Goal: Information Seeking & Learning: Learn about a topic

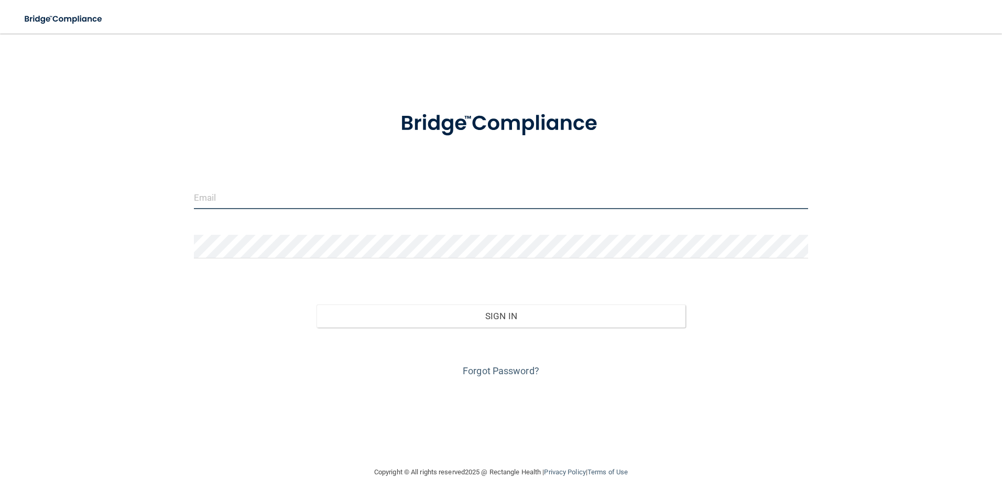
click at [292, 197] on input "email" at bounding box center [501, 198] width 615 height 24
type input "[EMAIL_ADDRESS][DOMAIN_NAME]"
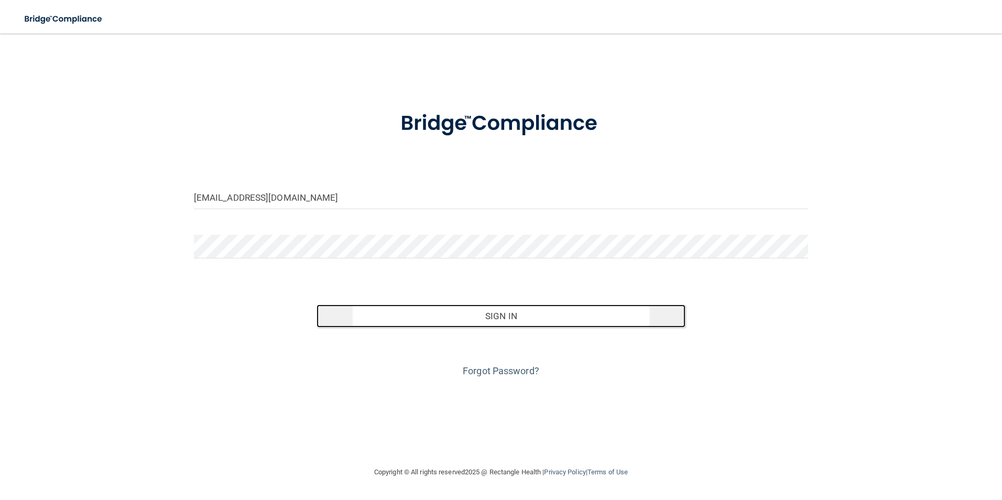
click at [548, 315] on button "Sign In" at bounding box center [501, 315] width 369 height 23
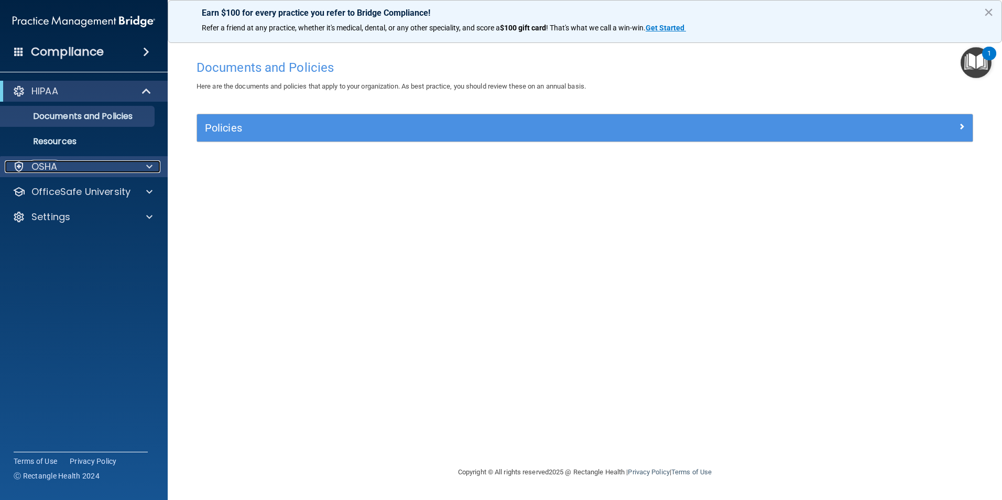
click at [94, 168] on div "OSHA" at bounding box center [70, 166] width 130 height 13
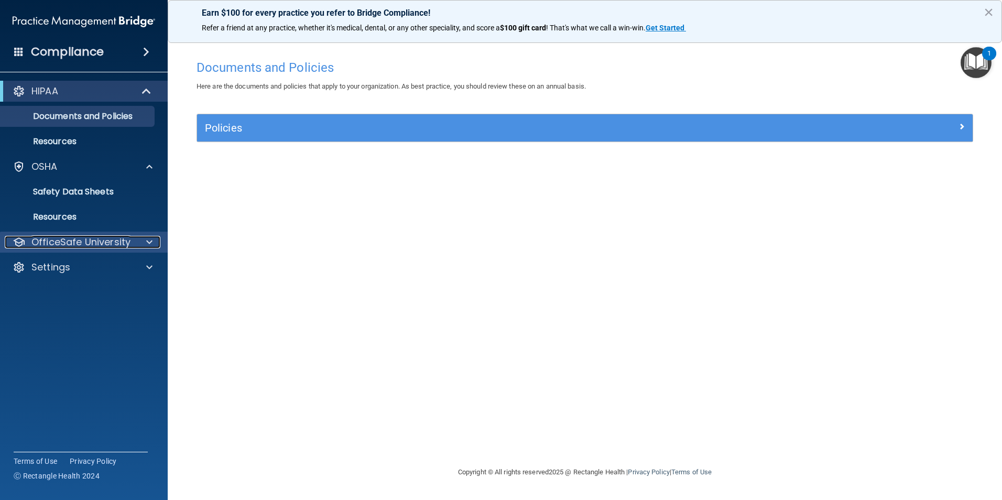
click at [103, 243] on p "OfficeSafe University" at bounding box center [80, 242] width 99 height 13
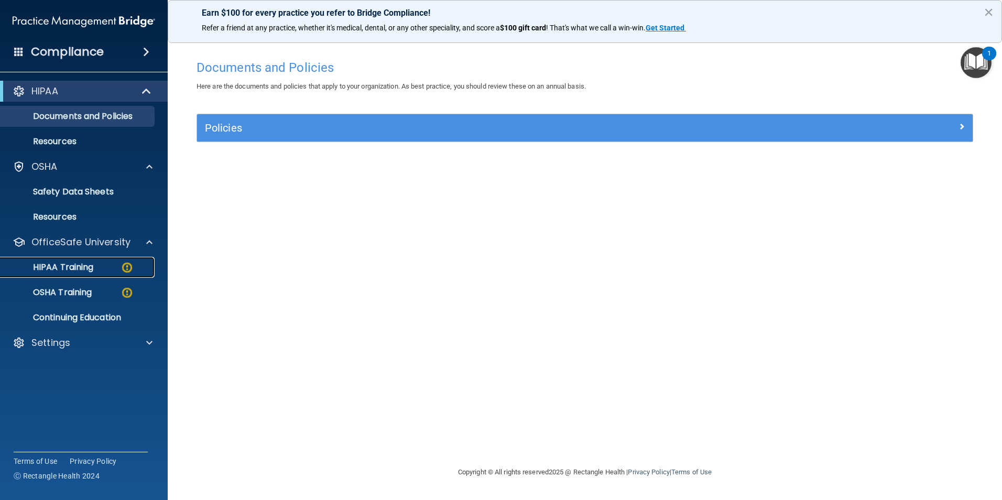
click at [115, 267] on div "HIPAA Training" at bounding box center [78, 267] width 143 height 10
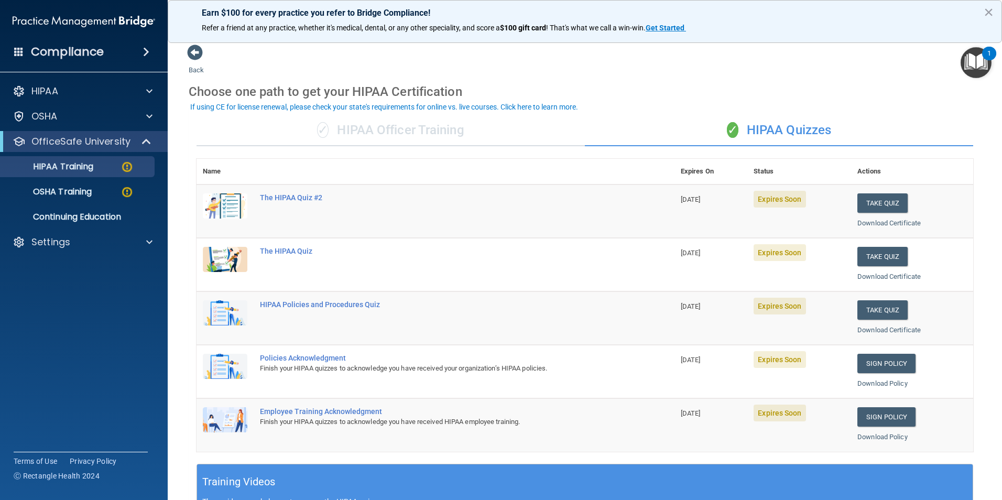
click at [394, 205] on td "The HIPAA Quiz #2" at bounding box center [464, 210] width 421 height 53
click at [863, 201] on button "Take Quiz" at bounding box center [882, 202] width 50 height 19
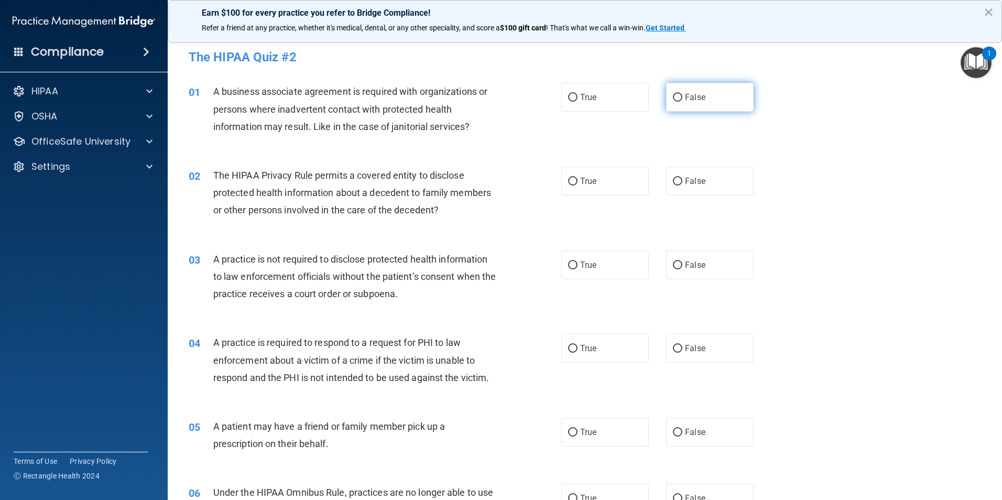
click at [674, 99] on input "False" at bounding box center [677, 98] width 9 height 8
radio input "true"
click at [569, 182] on input "True" at bounding box center [572, 182] width 9 height 8
radio input "true"
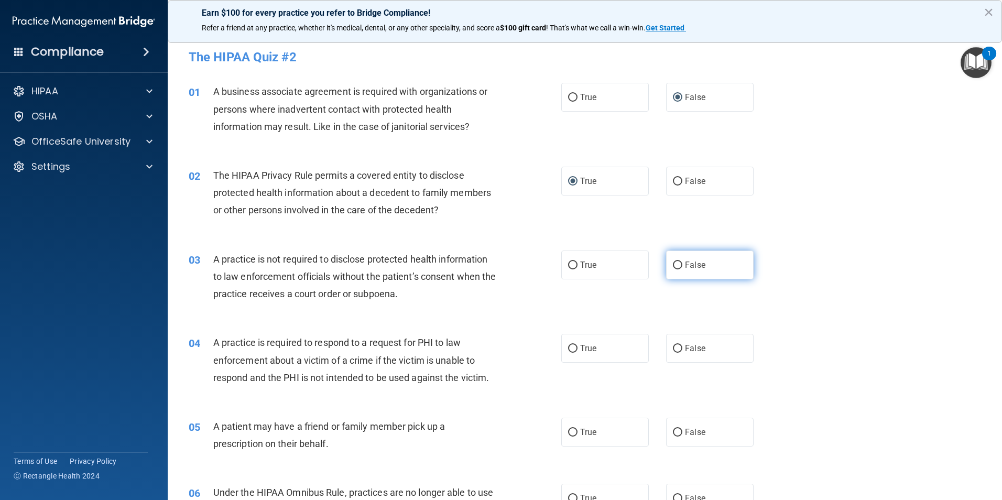
click at [673, 263] on input "False" at bounding box center [677, 266] width 9 height 8
radio input "true"
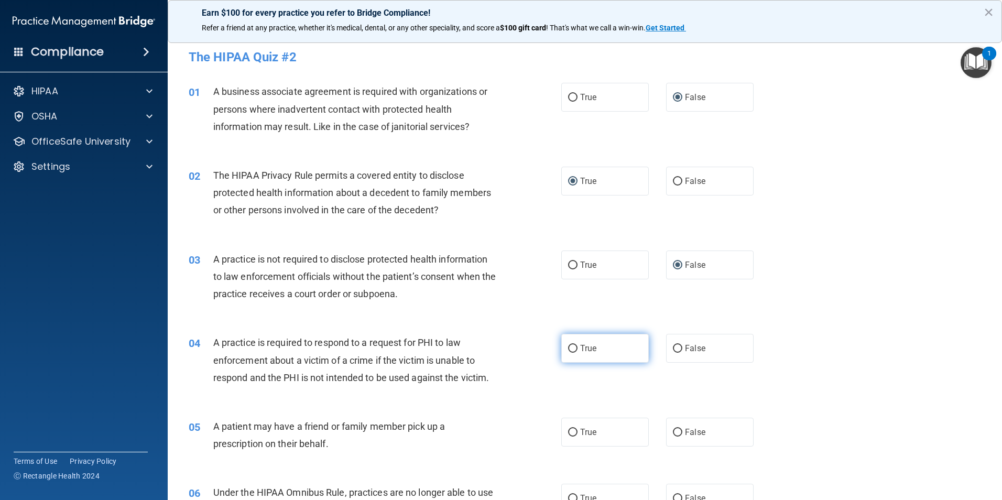
click at [568, 346] on input "True" at bounding box center [572, 349] width 9 height 8
radio input "true"
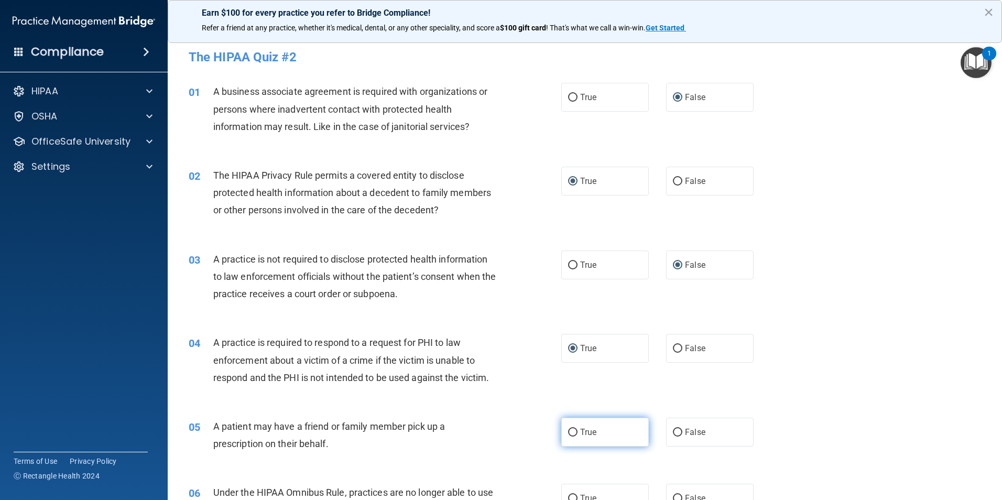
click at [569, 432] on input "True" at bounding box center [572, 433] width 9 height 8
radio input "true"
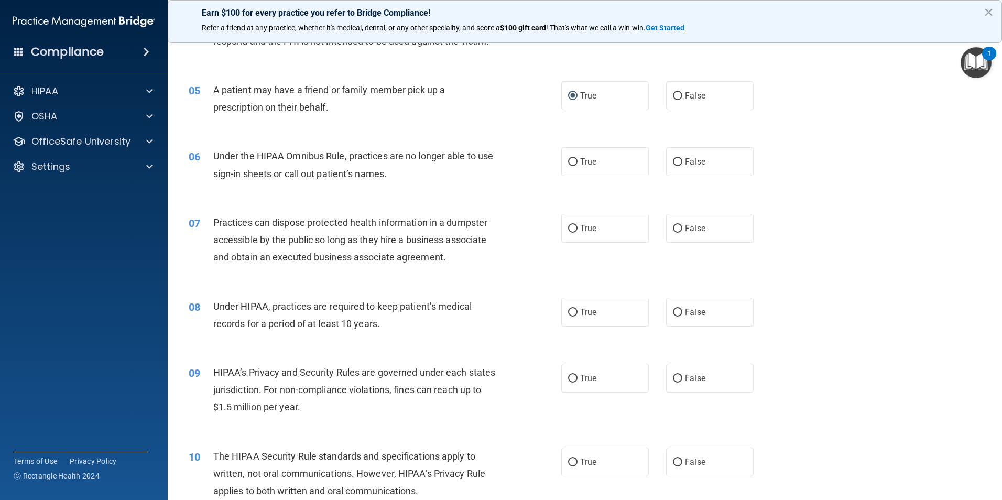
scroll to position [351, 0]
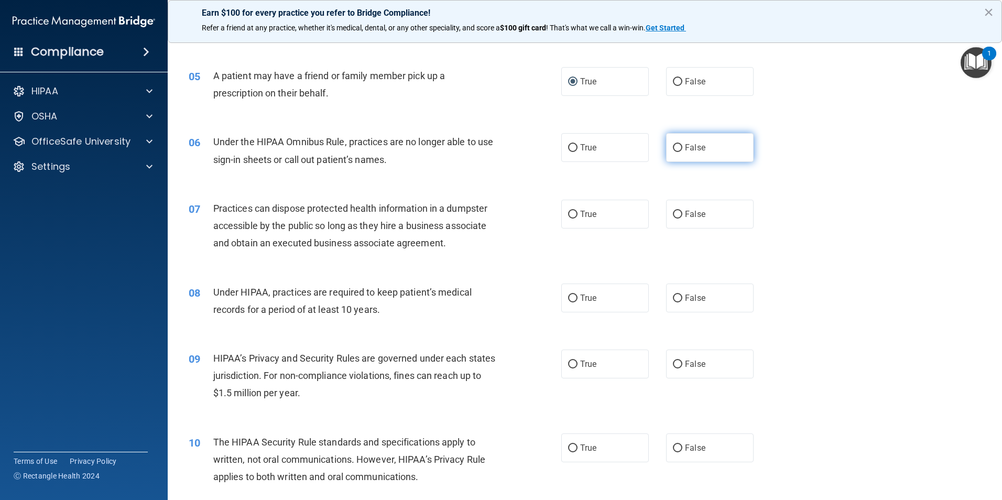
click at [673, 145] on input "False" at bounding box center [677, 148] width 9 height 8
radio input "true"
click at [673, 213] on input "False" at bounding box center [677, 215] width 9 height 8
radio input "true"
click at [673, 292] on label "False" at bounding box center [710, 298] width 88 height 29
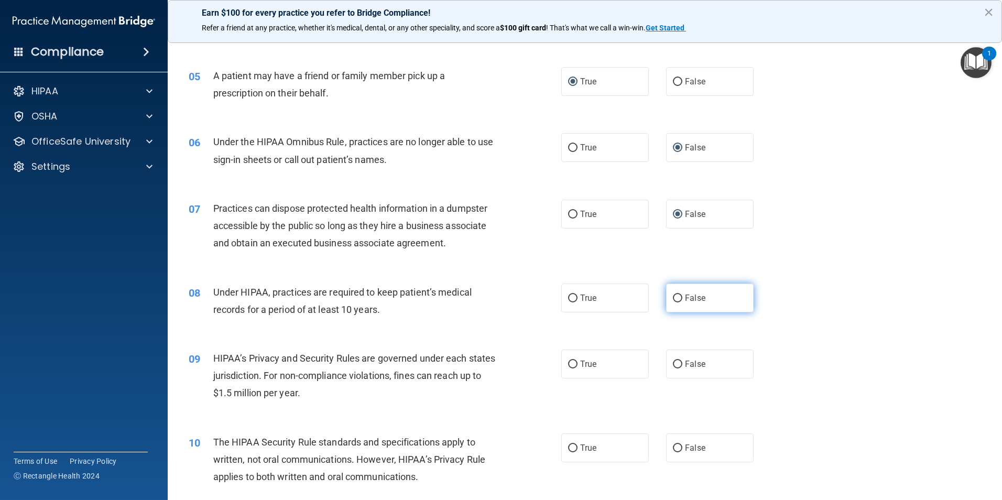
click at [673, 295] on input "False" at bounding box center [677, 299] width 9 height 8
radio input "true"
click at [673, 363] on input "False" at bounding box center [677, 365] width 9 height 8
radio input "true"
click at [572, 445] on input "True" at bounding box center [572, 448] width 9 height 8
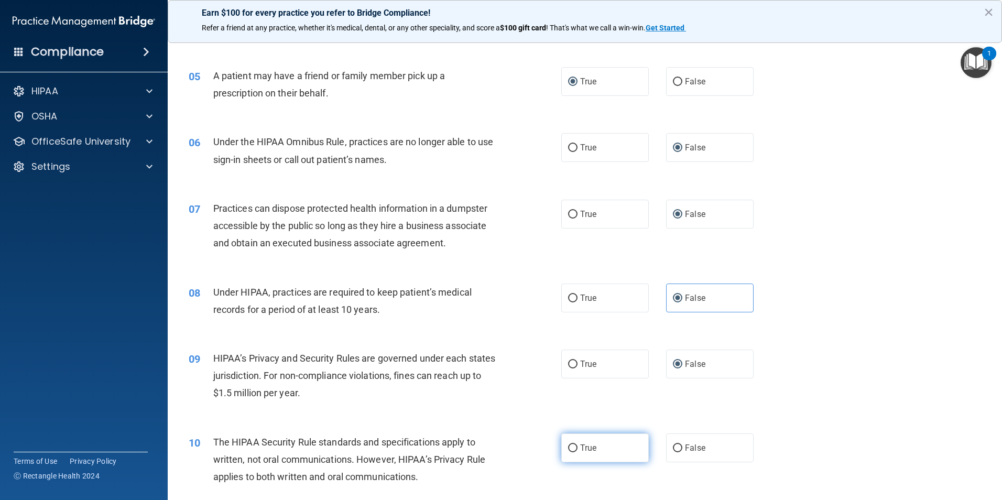
radio input "true"
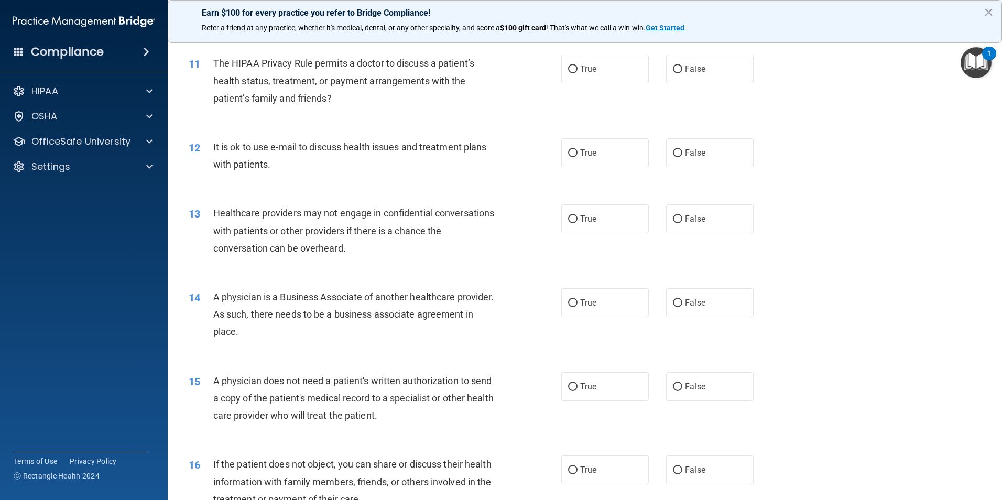
scroll to position [819, 0]
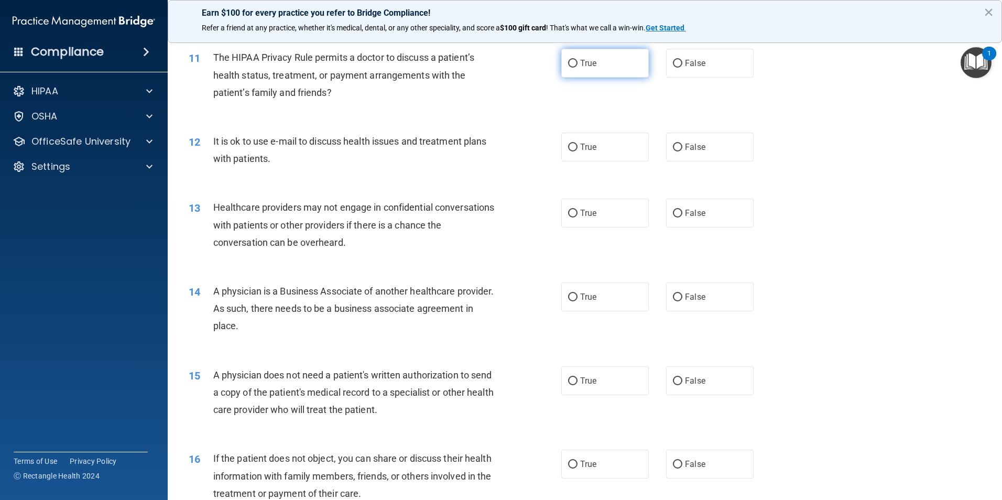
click at [568, 61] on input "True" at bounding box center [572, 64] width 9 height 8
radio input "true"
click at [568, 147] on input "True" at bounding box center [572, 148] width 9 height 8
radio input "true"
click at [673, 215] on input "False" at bounding box center [677, 214] width 9 height 8
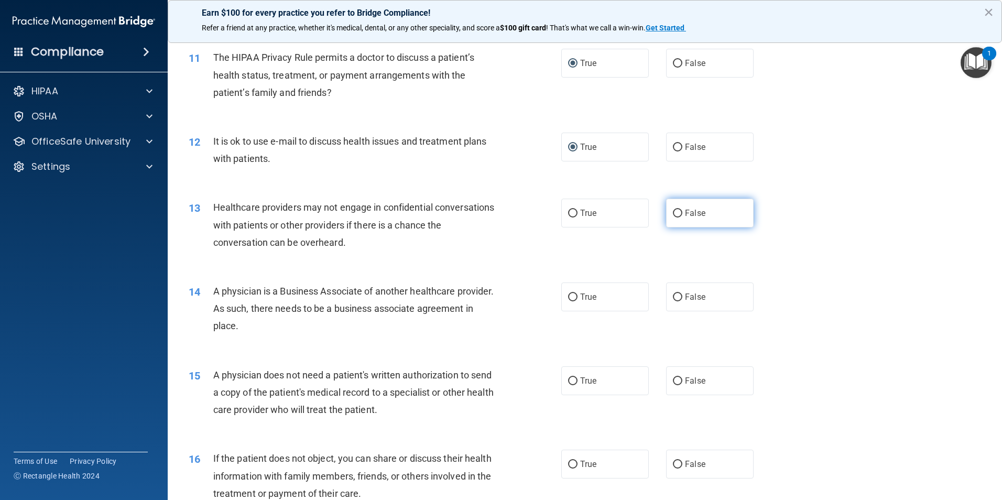
radio input "true"
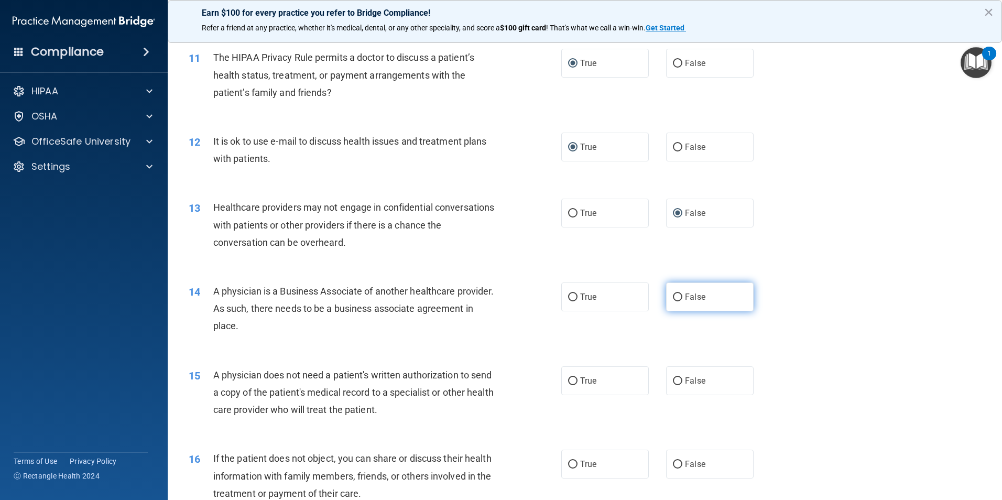
click at [674, 296] on input "False" at bounding box center [677, 297] width 9 height 8
radio input "true"
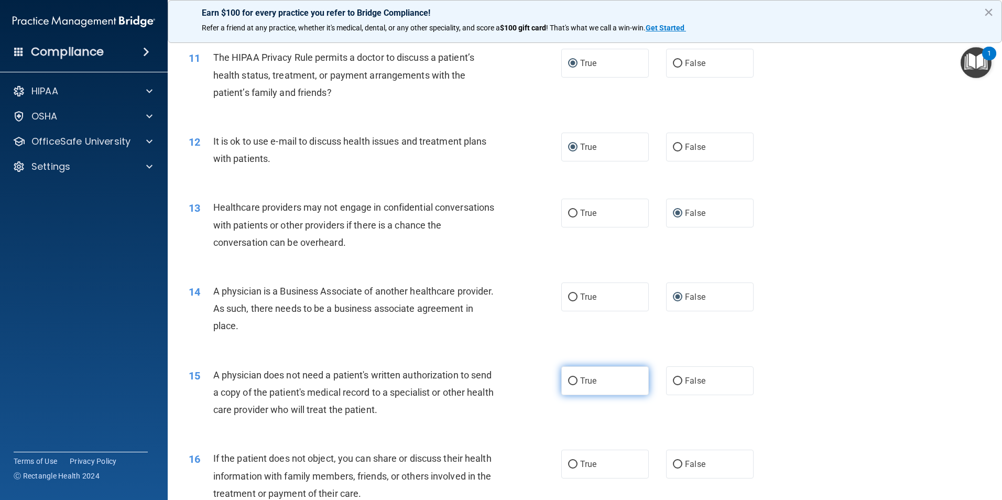
click at [571, 379] on input "True" at bounding box center [572, 381] width 9 height 8
radio input "true"
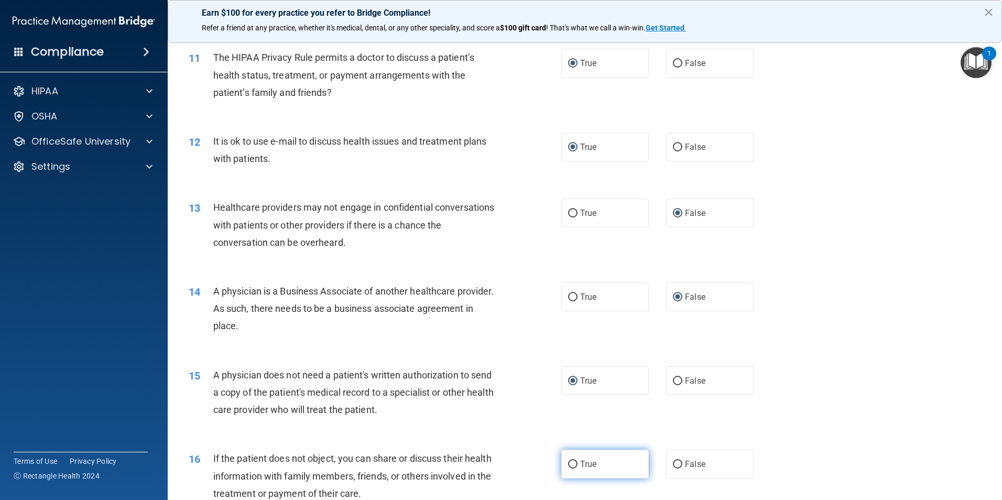
click at [570, 465] on input "True" at bounding box center [572, 465] width 9 height 8
radio input "true"
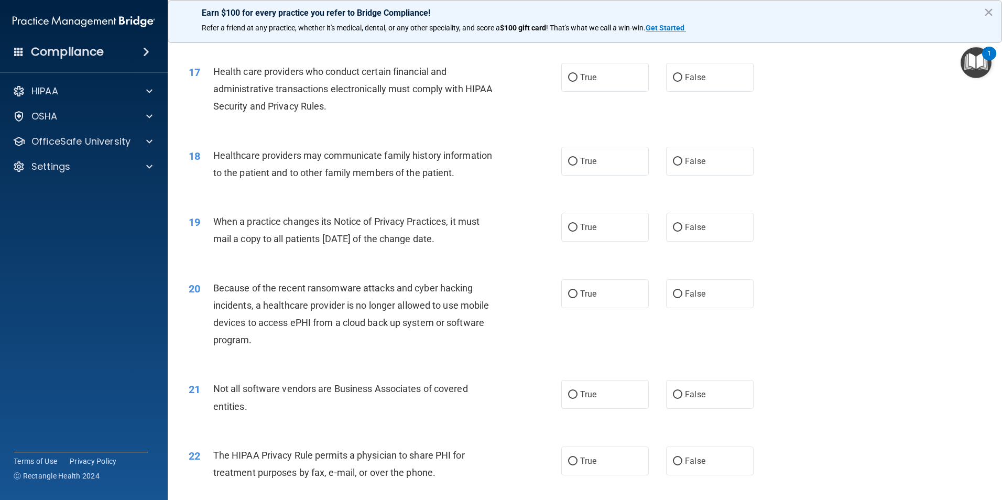
scroll to position [1292, 0]
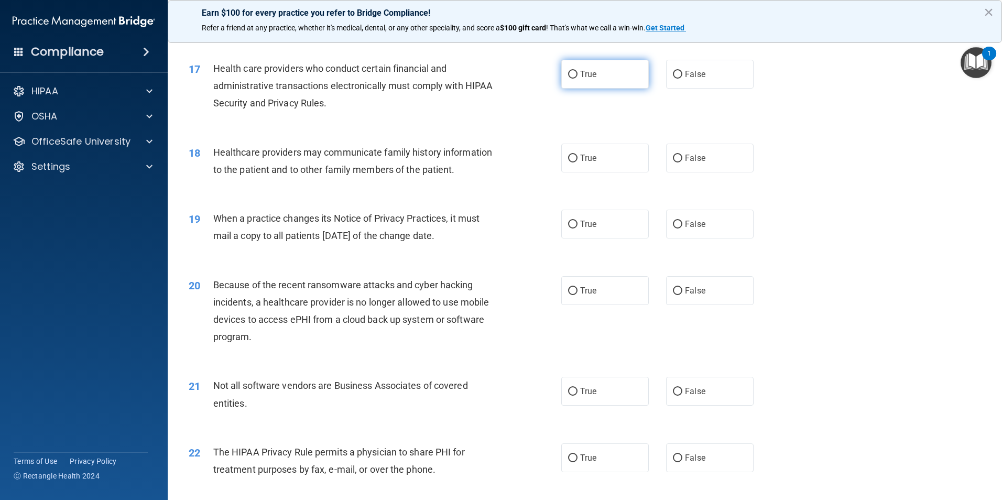
click at [568, 73] on input "True" at bounding box center [572, 75] width 9 height 8
radio input "true"
click at [674, 157] on input "False" at bounding box center [677, 159] width 9 height 8
radio input "true"
click at [676, 224] on input "False" at bounding box center [677, 225] width 9 height 8
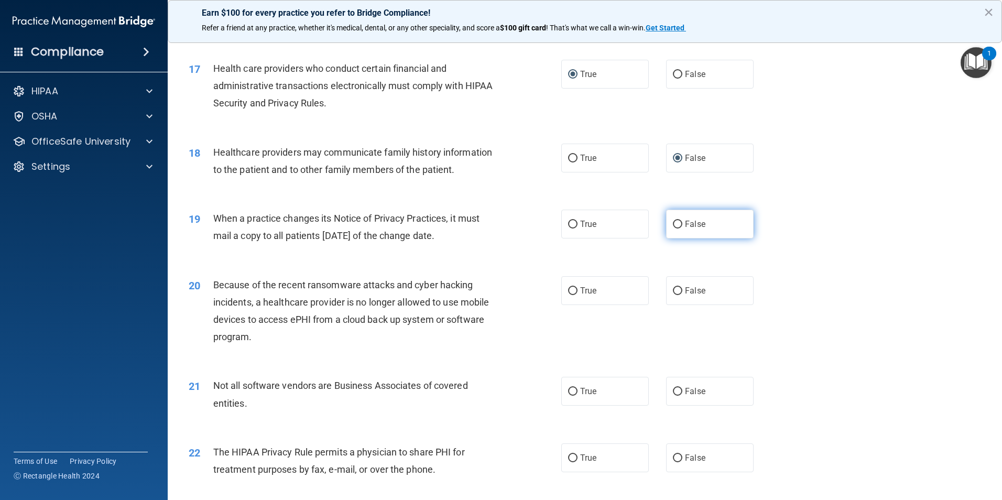
radio input "true"
click at [674, 292] on input "False" at bounding box center [677, 291] width 9 height 8
radio input "true"
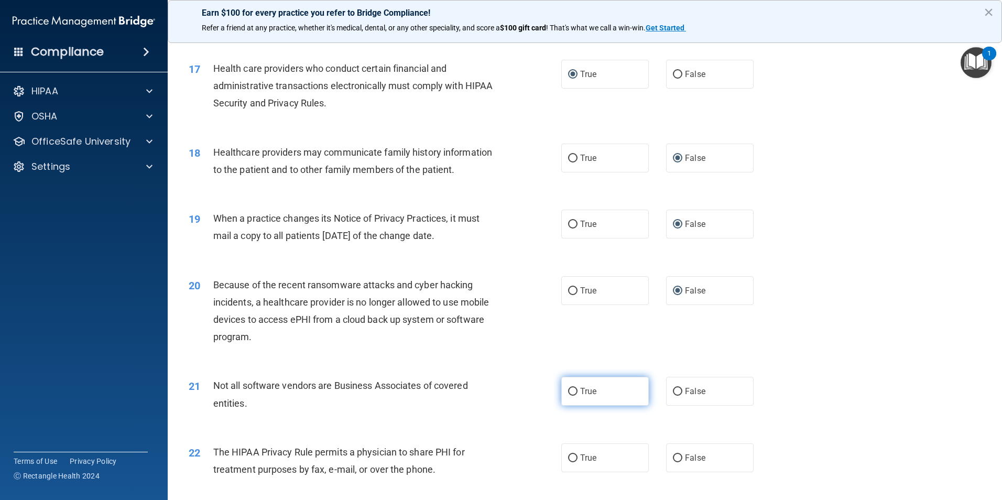
click at [569, 389] on input "True" at bounding box center [572, 392] width 9 height 8
radio input "true"
click at [576, 456] on label "True" at bounding box center [605, 457] width 88 height 29
click at [576, 456] on input "True" at bounding box center [572, 458] width 9 height 8
radio input "true"
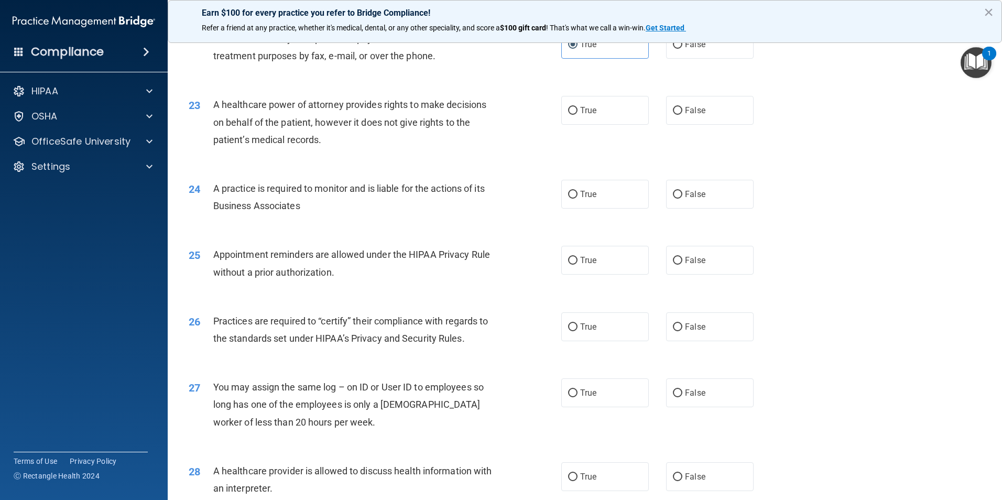
scroll to position [1720, 0]
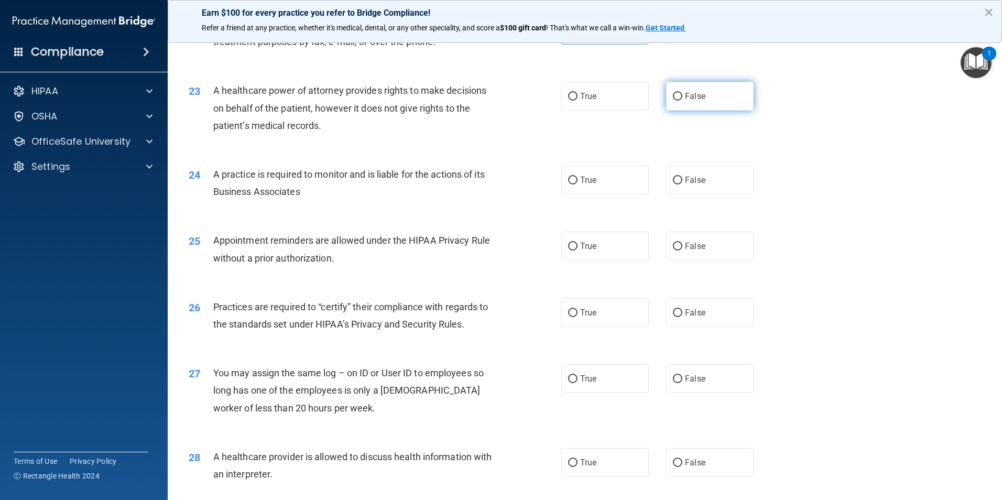
click at [673, 98] on input "False" at bounding box center [677, 97] width 9 height 8
radio input "true"
click at [673, 181] on input "False" at bounding box center [677, 181] width 9 height 8
radio input "true"
click at [571, 243] on input "True" at bounding box center [572, 247] width 9 height 8
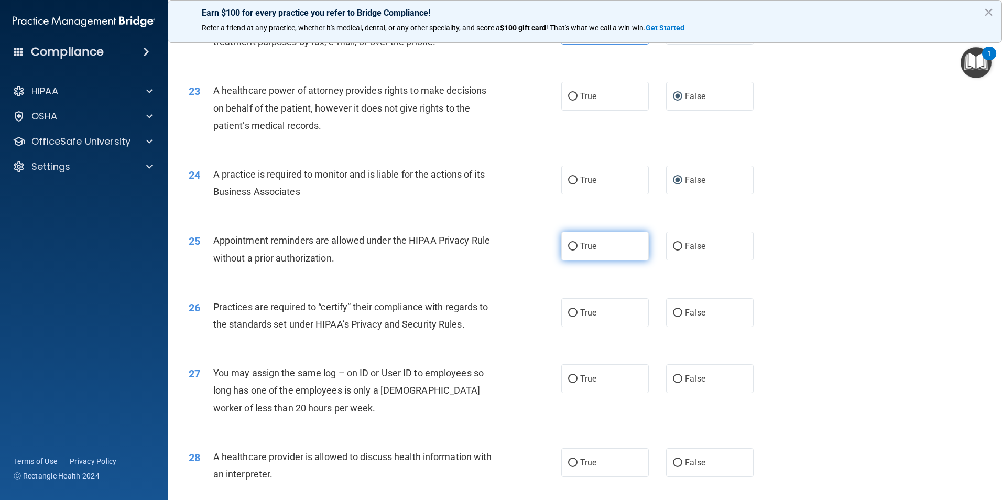
radio input "true"
click at [677, 313] on input "False" at bounding box center [677, 313] width 9 height 8
radio input "true"
click at [673, 379] on input "False" at bounding box center [677, 379] width 9 height 8
radio input "true"
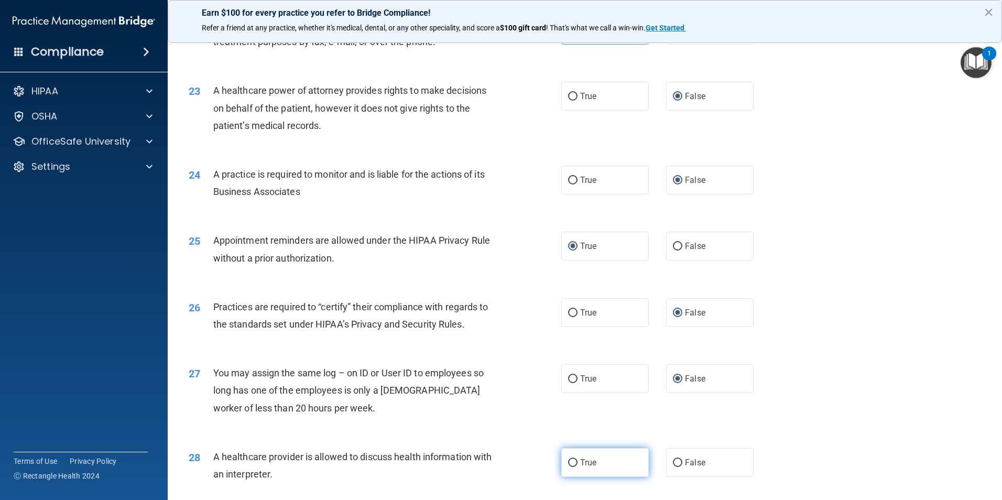
click at [570, 462] on input "True" at bounding box center [572, 463] width 9 height 8
radio input "true"
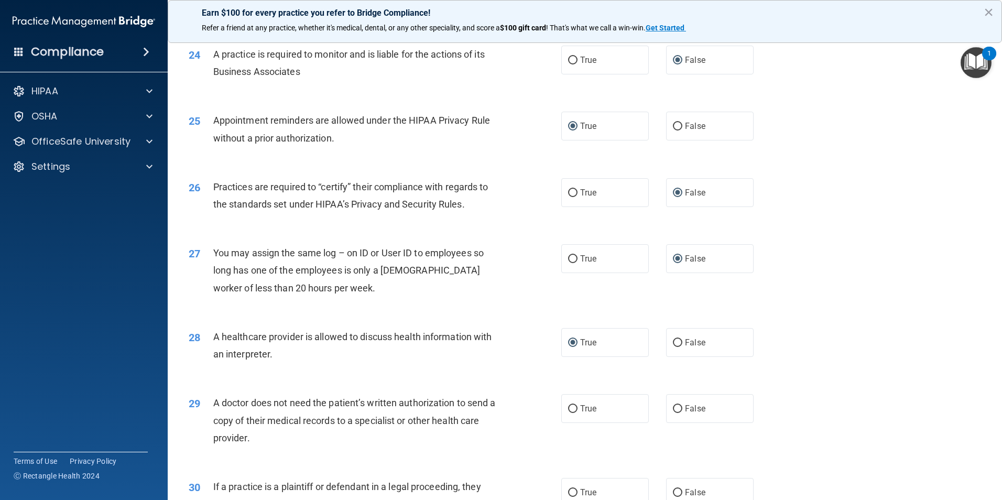
scroll to position [1940, 0]
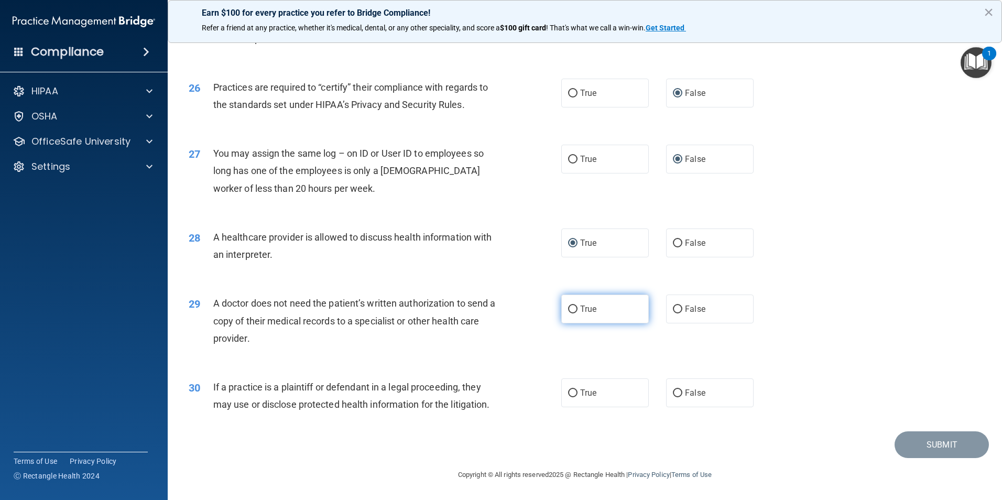
click at [571, 310] on input "True" at bounding box center [572, 310] width 9 height 8
radio input "true"
click at [569, 393] on input "True" at bounding box center [572, 393] width 9 height 8
radio input "true"
click at [943, 443] on button "Submit" at bounding box center [942, 444] width 94 height 27
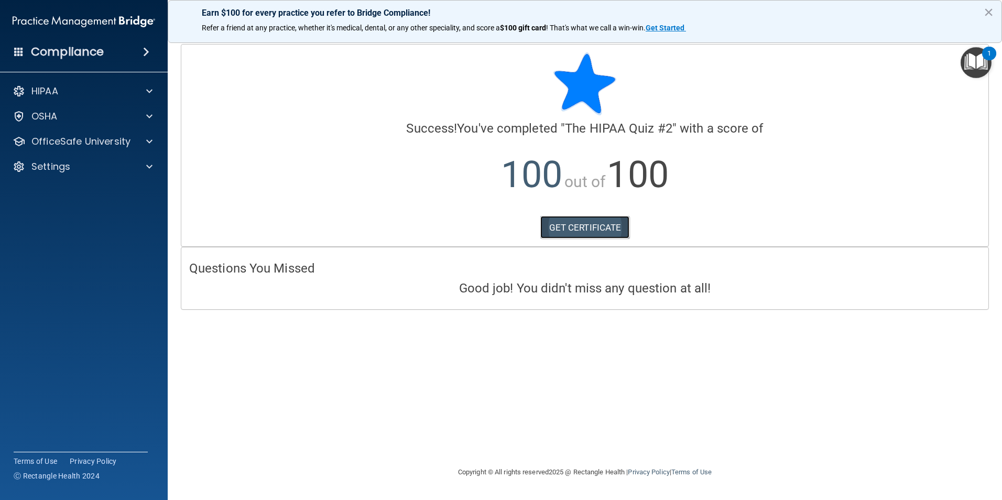
click at [591, 222] on link "GET CERTIFICATE" at bounding box center [585, 227] width 90 height 23
click at [148, 90] on span at bounding box center [149, 91] width 6 height 13
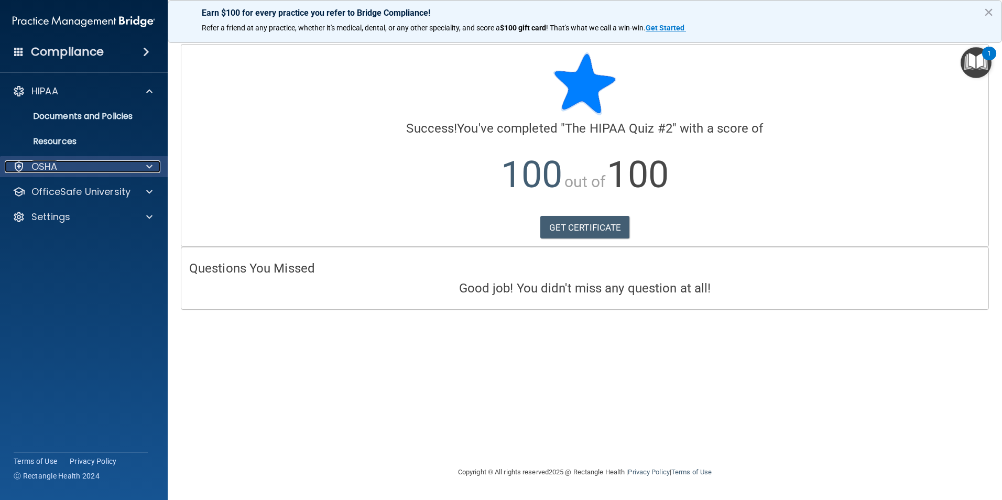
click at [151, 169] on span at bounding box center [149, 166] width 6 height 13
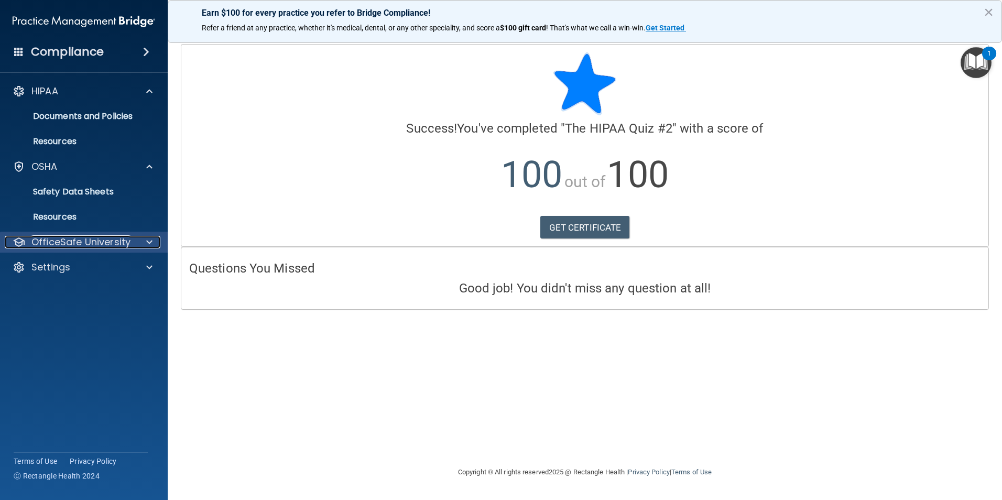
click at [156, 243] on div at bounding box center [148, 242] width 26 height 13
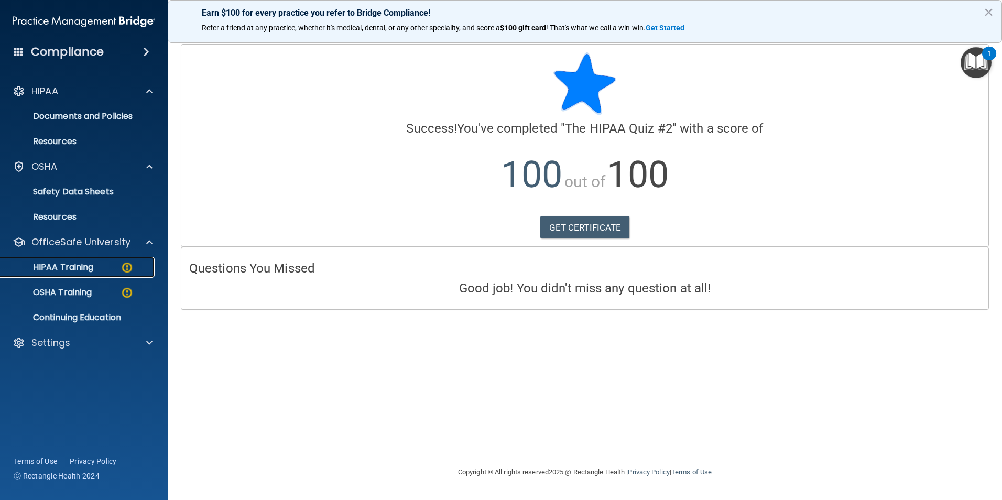
click at [128, 268] on img at bounding box center [127, 267] width 13 height 13
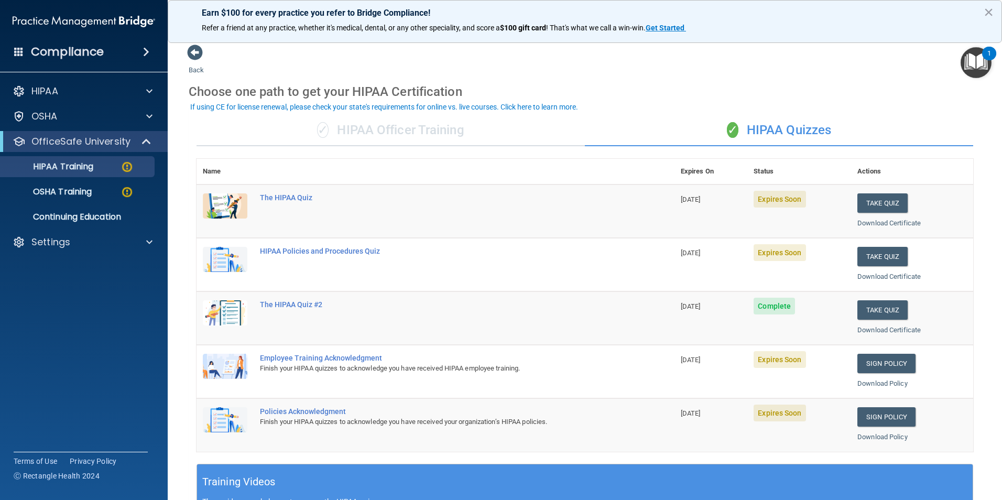
click at [520, 205] on td "The HIPAA Quiz" at bounding box center [464, 210] width 421 height 53
click at [864, 204] on button "Take Quiz" at bounding box center [882, 202] width 50 height 19
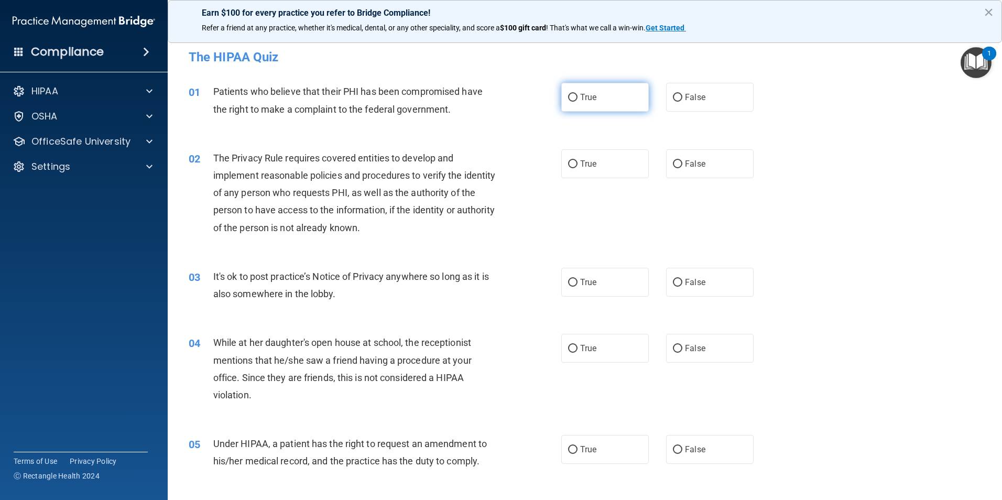
click at [568, 98] on input "True" at bounding box center [572, 98] width 9 height 8
radio input "true"
click at [572, 166] on input "True" at bounding box center [572, 164] width 9 height 8
radio input "true"
click at [676, 282] on input "False" at bounding box center [677, 283] width 9 height 8
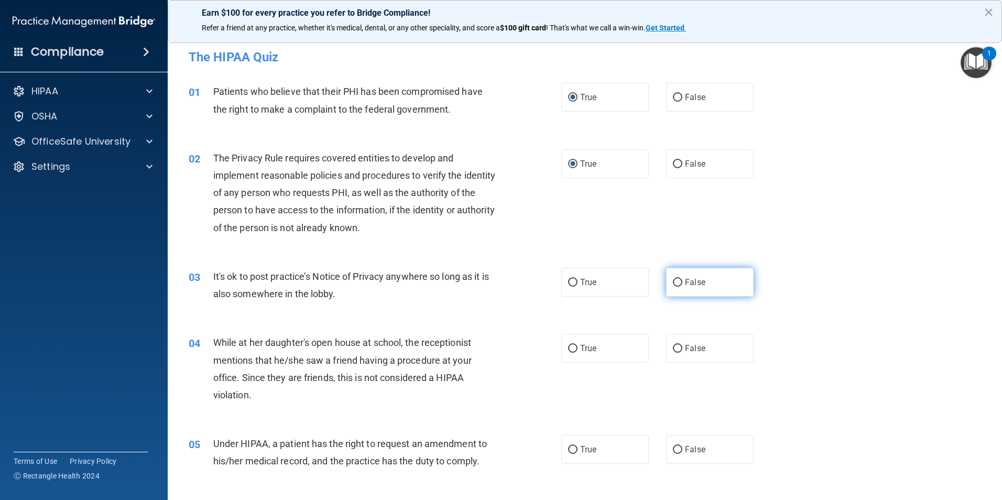
radio input "true"
click at [673, 351] on input "False" at bounding box center [677, 349] width 9 height 8
radio input "true"
click at [673, 446] on input "False" at bounding box center [677, 450] width 9 height 8
radio input "true"
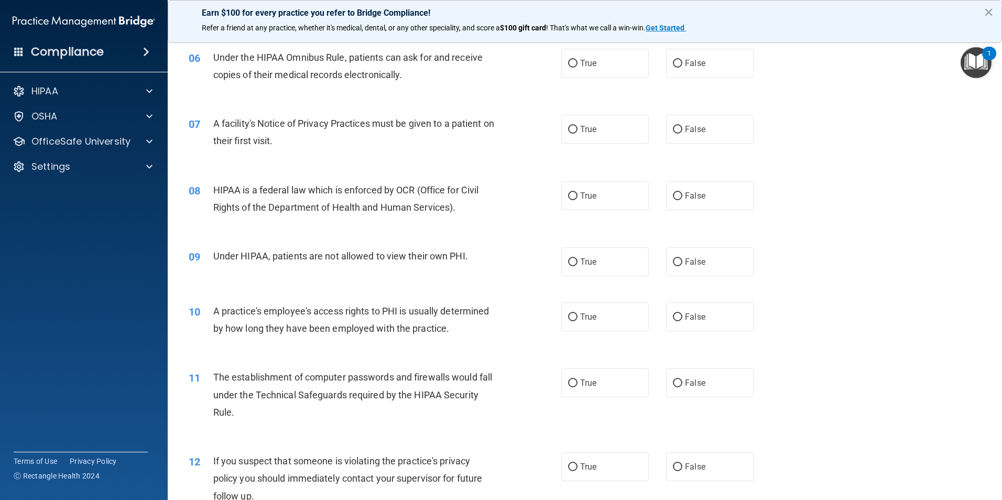
scroll to position [455, 0]
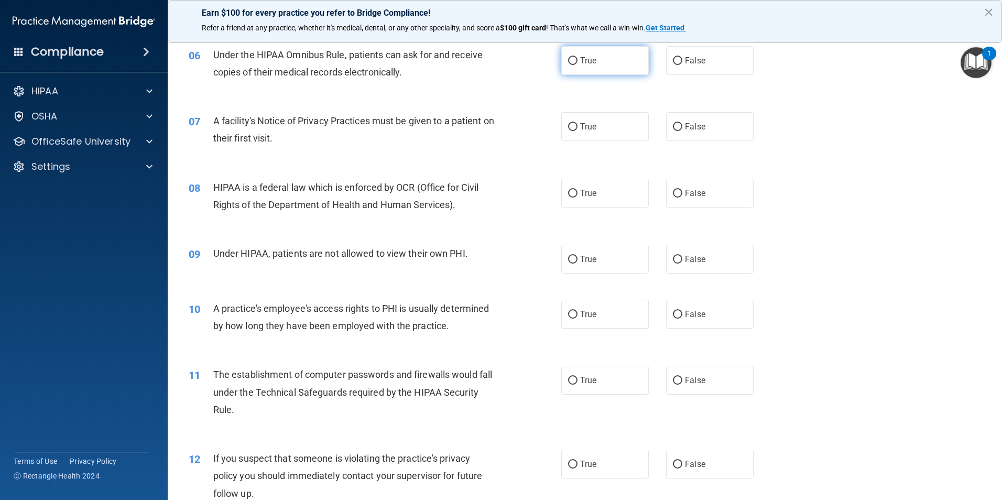
click at [570, 61] on input "True" at bounding box center [572, 61] width 9 height 8
radio input "true"
click at [570, 125] on input "True" at bounding box center [572, 127] width 9 height 8
radio input "true"
click at [574, 195] on label "True" at bounding box center [605, 193] width 88 height 29
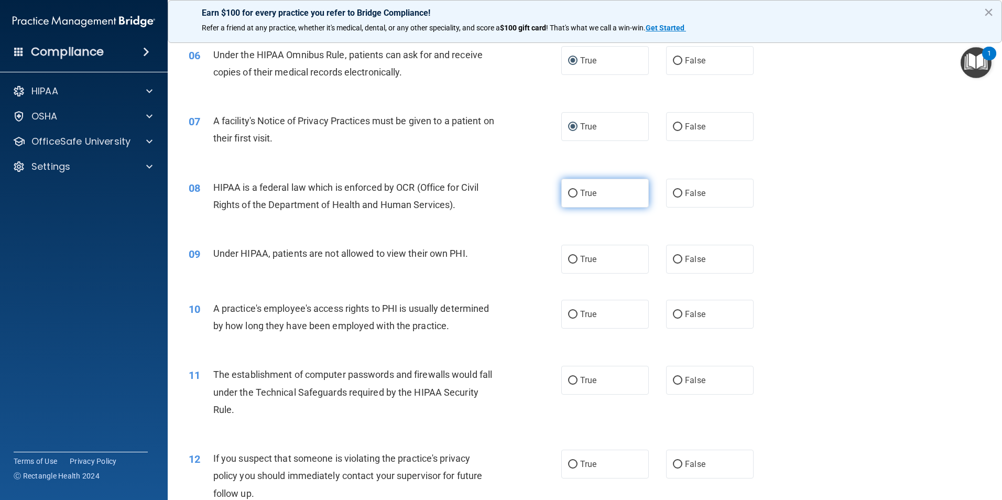
click at [574, 195] on input "True" at bounding box center [572, 194] width 9 height 8
radio input "true"
click at [673, 258] on input "False" at bounding box center [677, 260] width 9 height 8
radio input "true"
click at [673, 318] on input "False" at bounding box center [677, 315] width 9 height 8
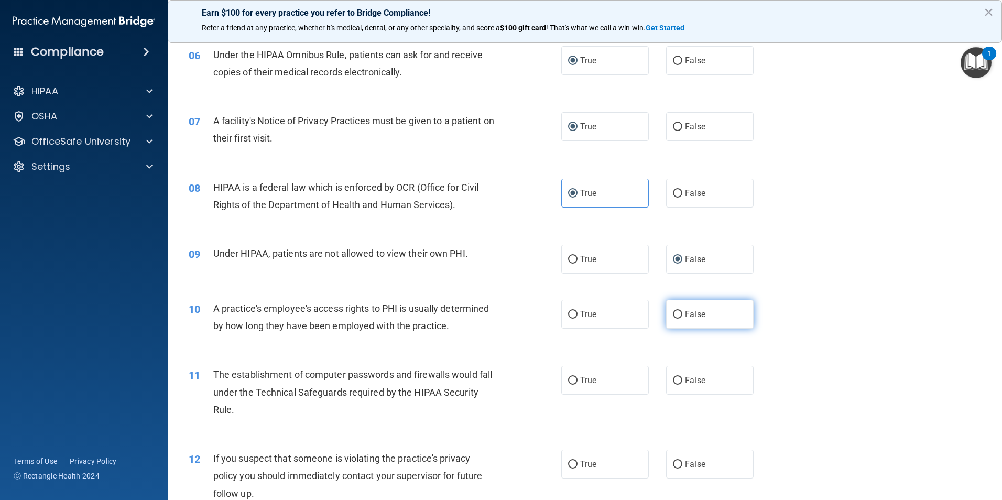
radio input "true"
click at [570, 379] on input "True" at bounding box center [572, 381] width 9 height 8
radio input "true"
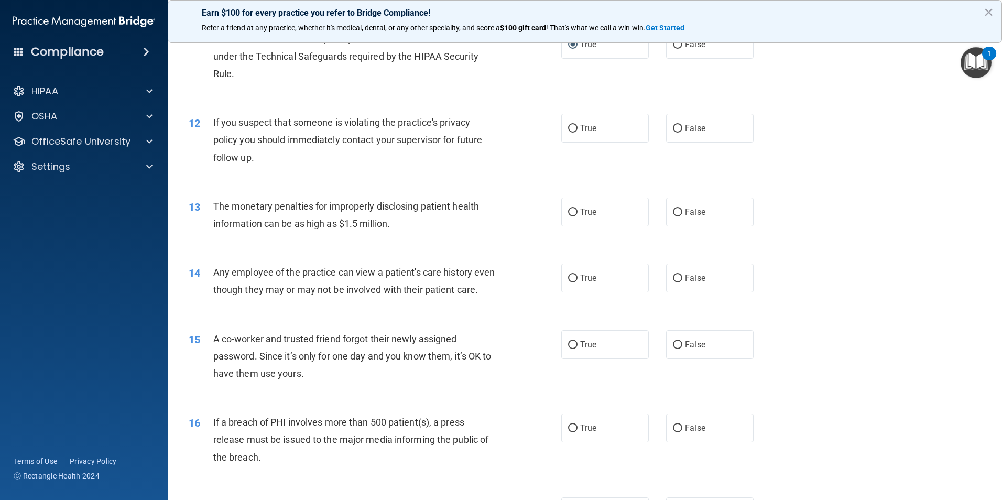
scroll to position [803, 0]
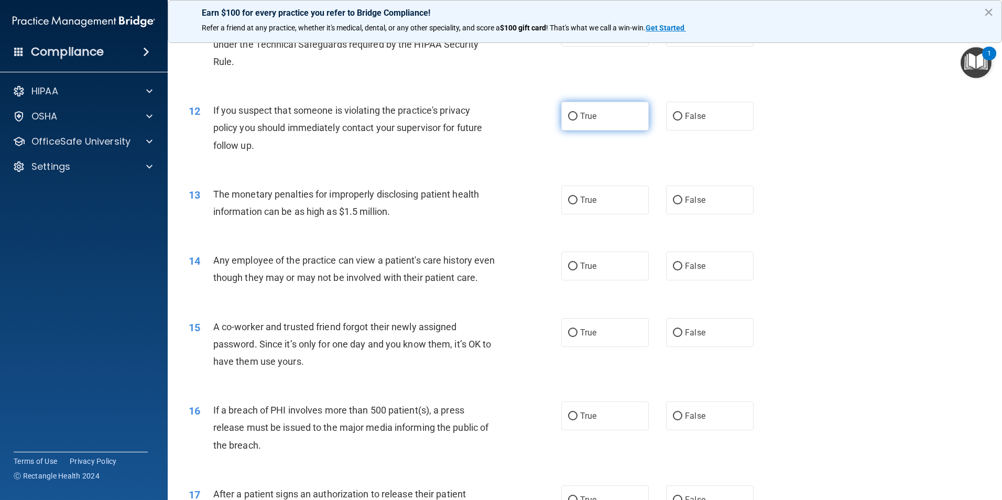
click at [568, 116] on input "True" at bounding box center [572, 117] width 9 height 8
radio input "true"
click at [568, 202] on input "True" at bounding box center [572, 201] width 9 height 8
radio input "true"
click at [675, 268] on input "False" at bounding box center [677, 267] width 9 height 8
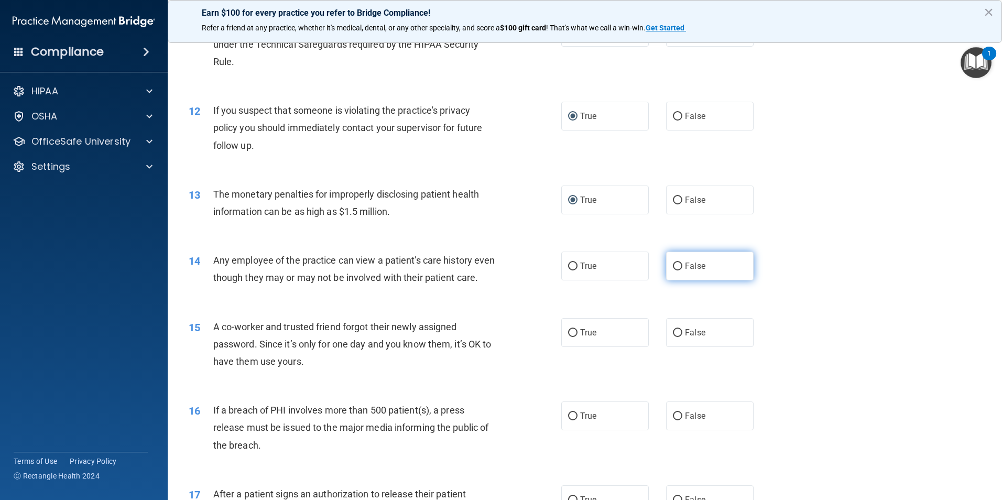
radio input "true"
click at [678, 347] on label "False" at bounding box center [710, 332] width 88 height 29
click at [678, 337] on input "False" at bounding box center [677, 333] width 9 height 8
radio input "true"
click at [568, 420] on input "True" at bounding box center [572, 416] width 9 height 8
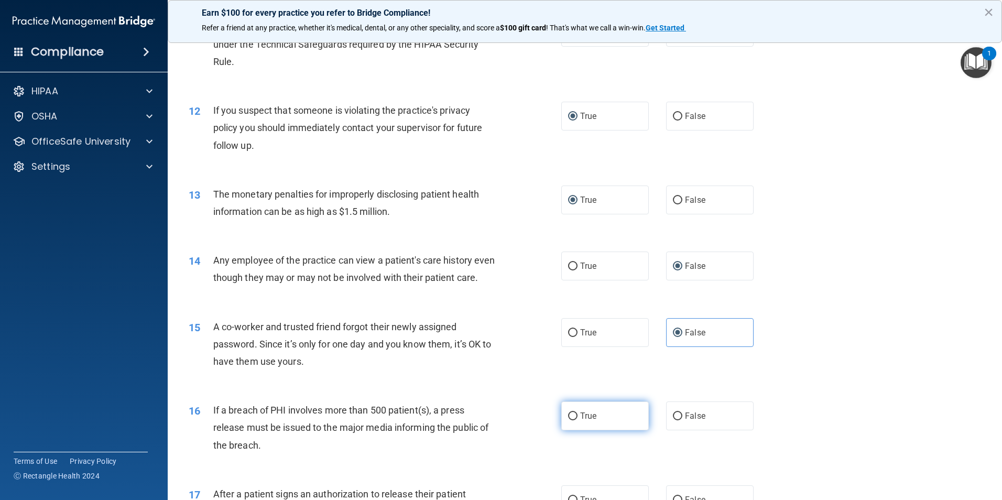
radio input "true"
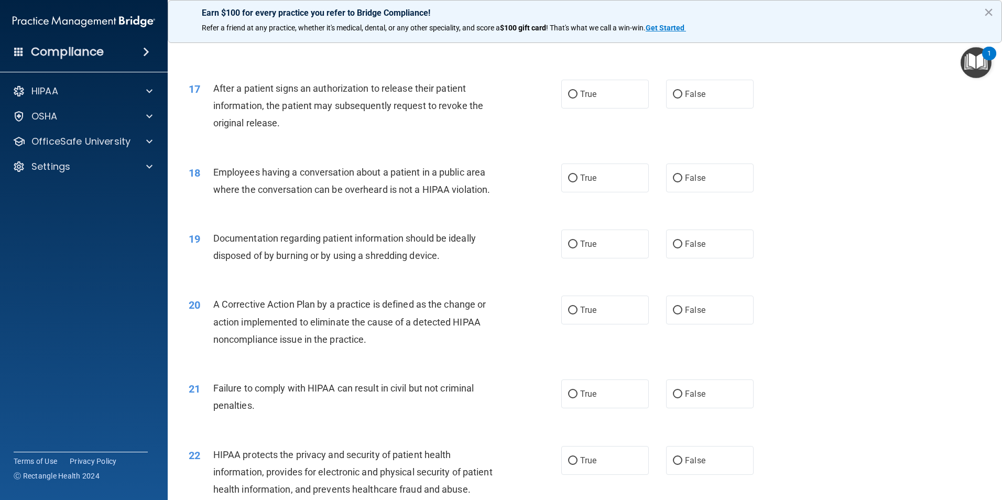
scroll to position [1215, 0]
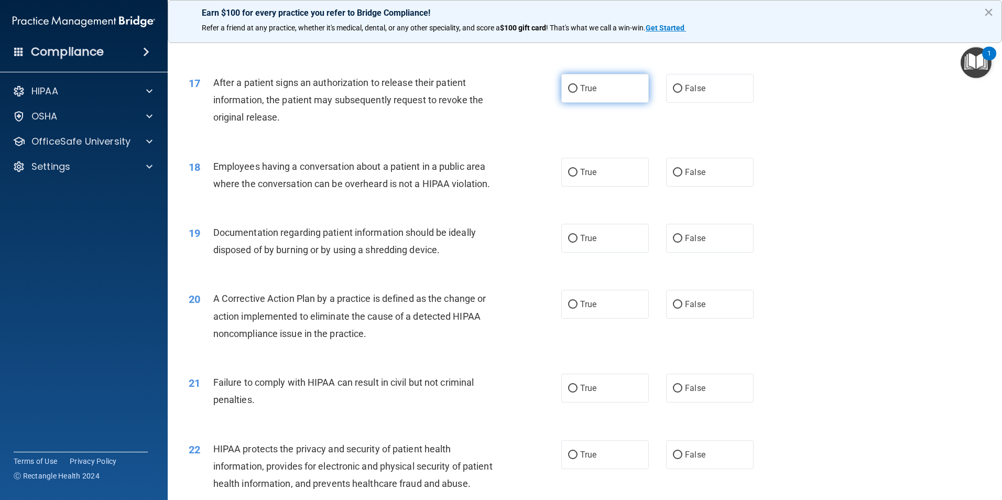
click at [575, 103] on label "True" at bounding box center [605, 88] width 88 height 29
click at [575, 93] on input "True" at bounding box center [572, 89] width 9 height 8
radio input "true"
click at [673, 177] on input "False" at bounding box center [677, 173] width 9 height 8
radio input "true"
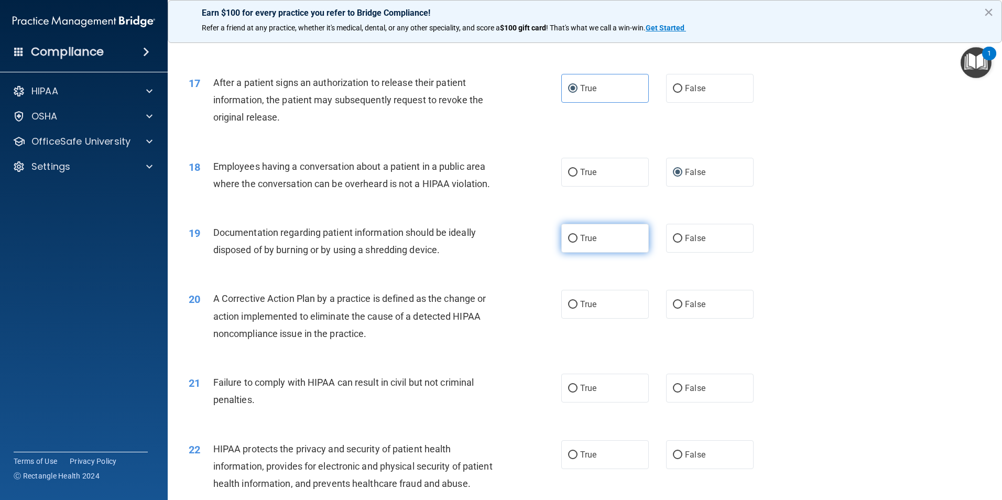
click at [568, 243] on input "True" at bounding box center [572, 239] width 9 height 8
radio input "true"
click at [570, 309] on input "True" at bounding box center [572, 305] width 9 height 8
radio input "true"
click at [676, 402] on label "False" at bounding box center [710, 388] width 88 height 29
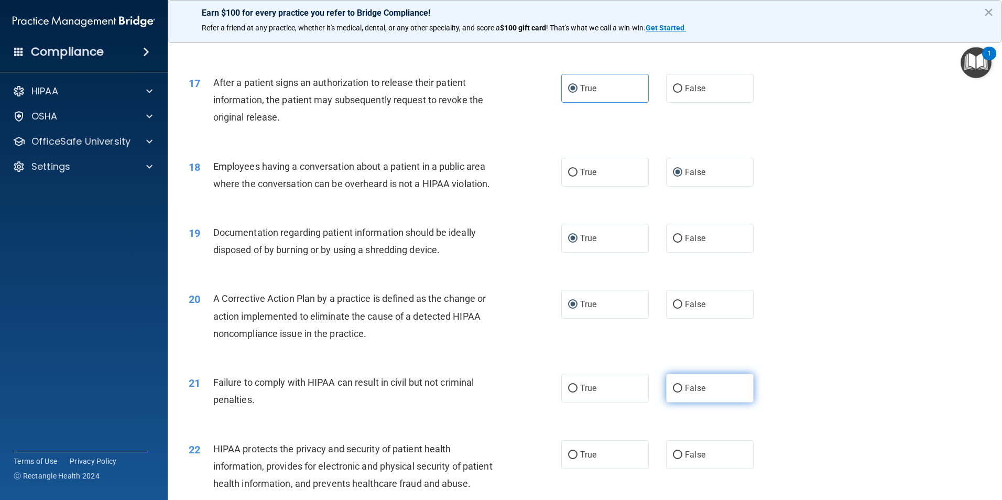
click at [676, 393] on input "False" at bounding box center [677, 389] width 9 height 8
radio input "true"
click at [568, 459] on input "True" at bounding box center [572, 455] width 9 height 8
radio input "true"
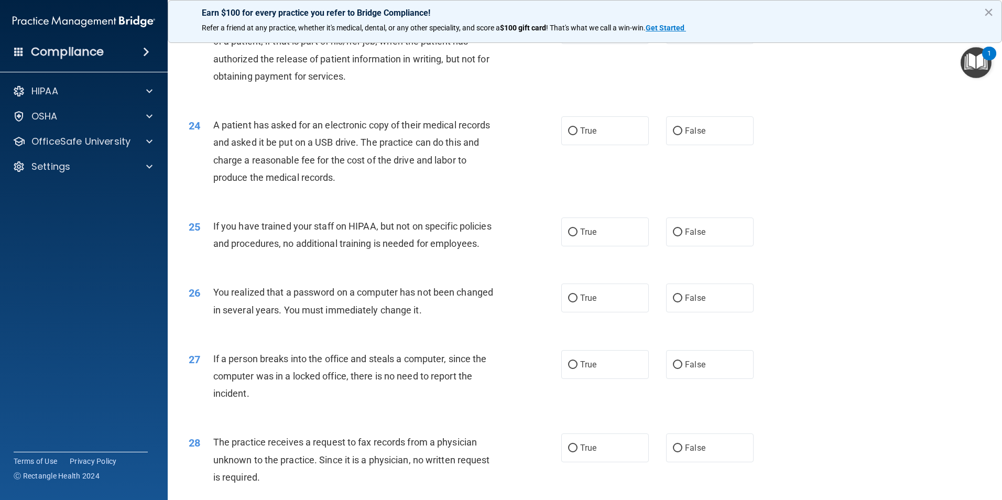
scroll to position [1732, 0]
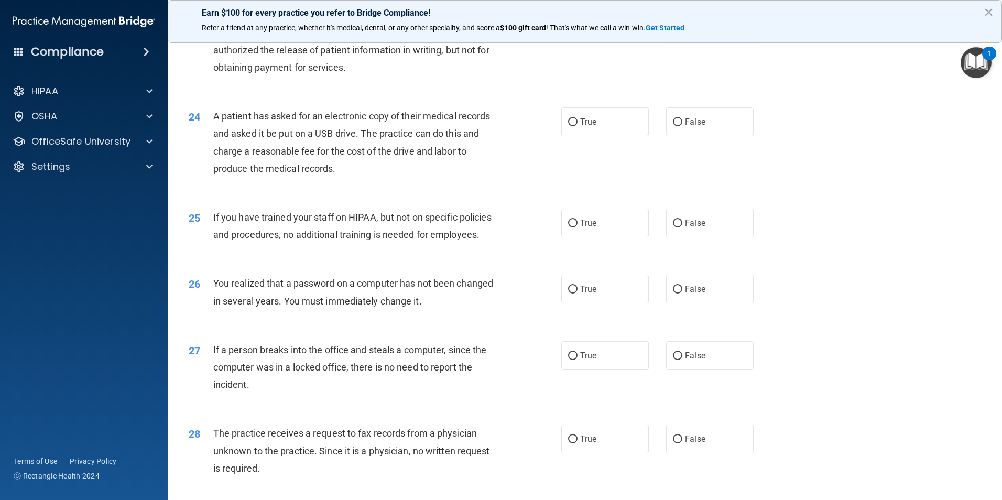
click at [674, 25] on input "False" at bounding box center [677, 21] width 9 height 8
radio input "true"
click at [570, 126] on input "True" at bounding box center [572, 122] width 9 height 8
radio input "true"
click at [674, 227] on input "False" at bounding box center [677, 224] width 9 height 8
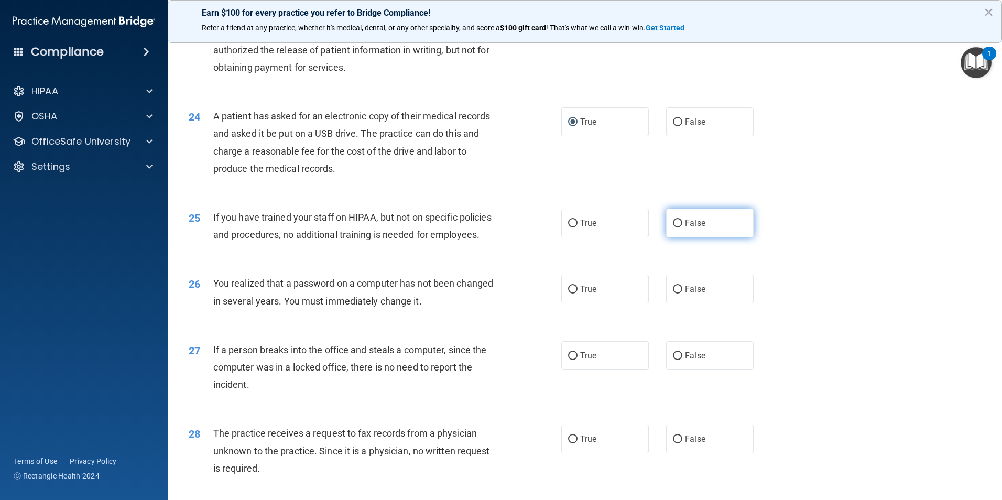
radio input "true"
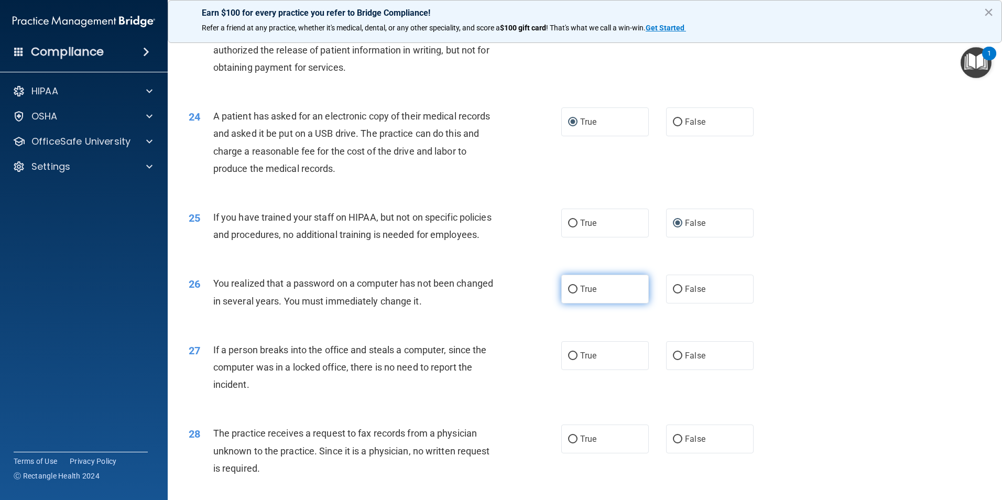
click at [570, 293] on input "True" at bounding box center [572, 290] width 9 height 8
radio input "true"
click at [673, 360] on input "False" at bounding box center [677, 356] width 9 height 8
radio input "true"
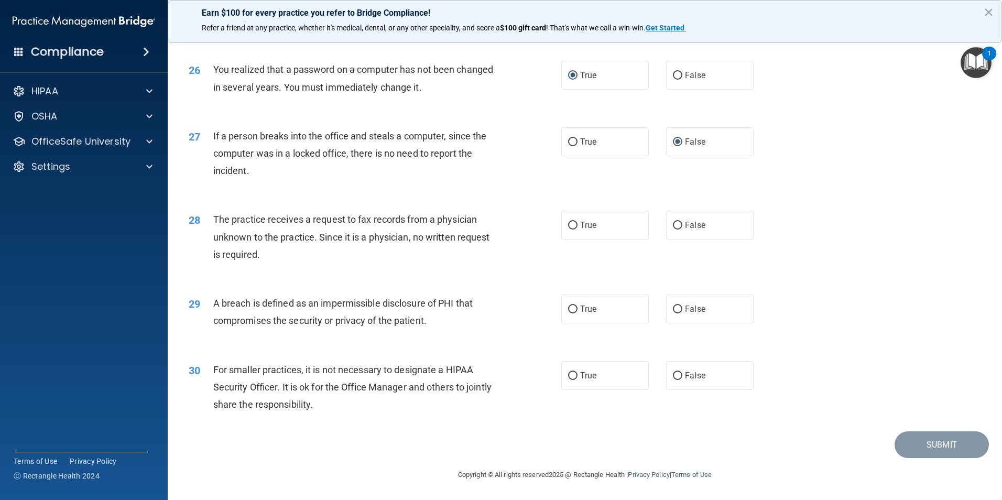
scroll to position [1998, 0]
click at [674, 226] on input "False" at bounding box center [677, 226] width 9 height 8
radio input "true"
click at [568, 313] on input "True" at bounding box center [572, 310] width 9 height 8
radio input "true"
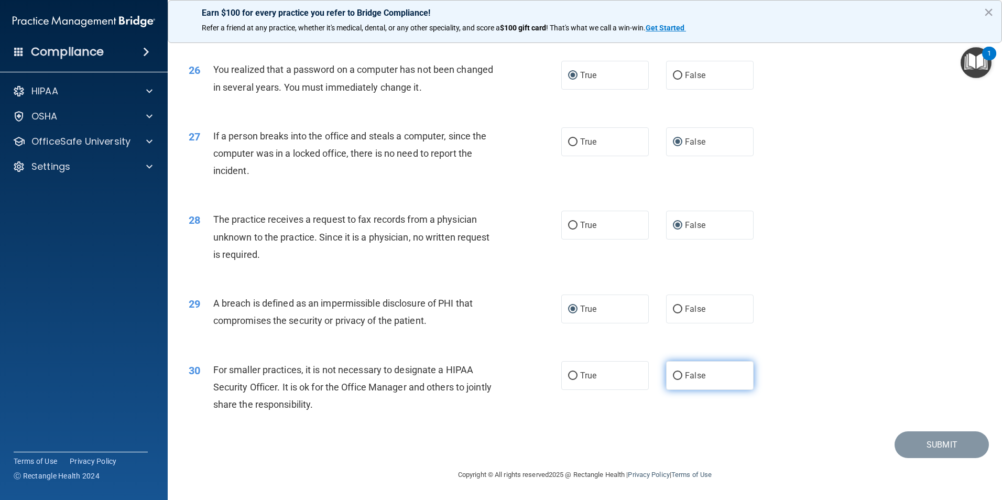
click at [673, 376] on input "False" at bounding box center [677, 376] width 9 height 8
radio input "true"
click at [918, 445] on button "Submit" at bounding box center [942, 444] width 94 height 27
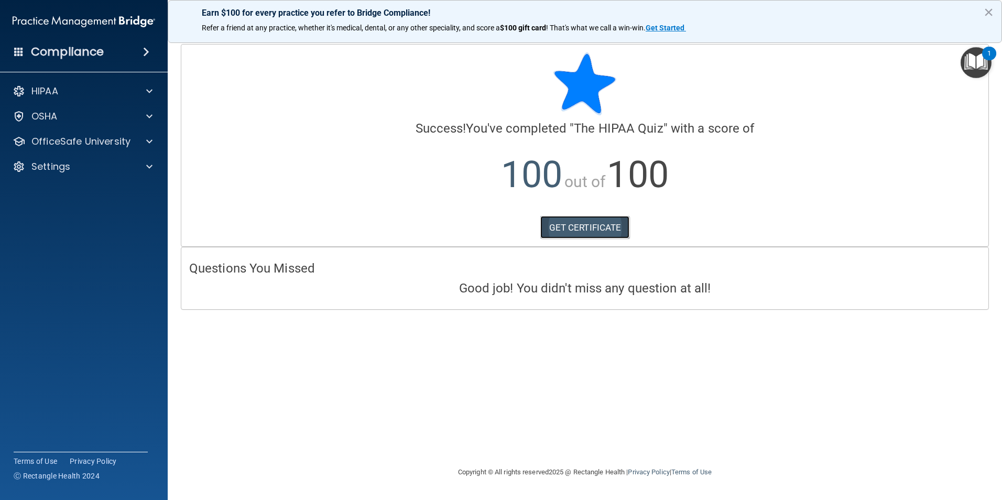
click at [591, 226] on link "GET CERTIFICATE" at bounding box center [585, 227] width 90 height 23
click at [144, 89] on div at bounding box center [148, 91] width 26 height 13
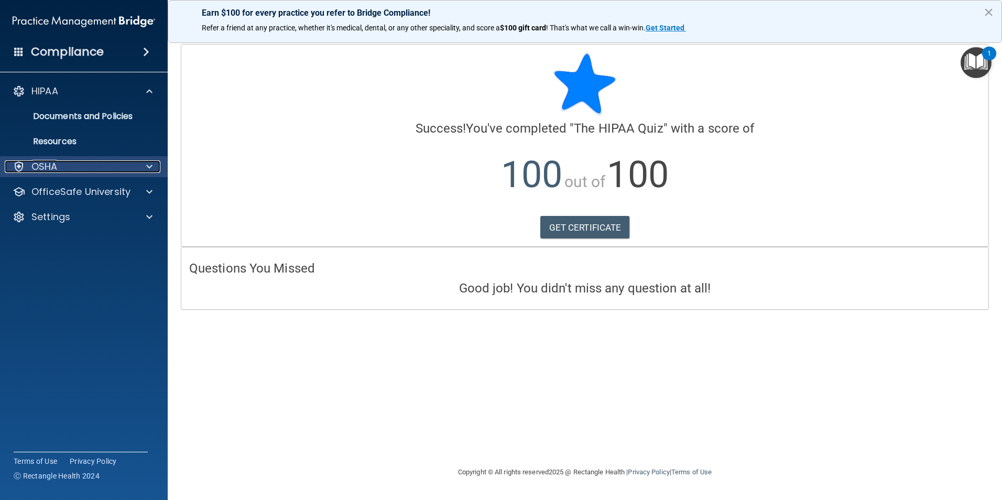
click at [147, 163] on span at bounding box center [149, 166] width 6 height 13
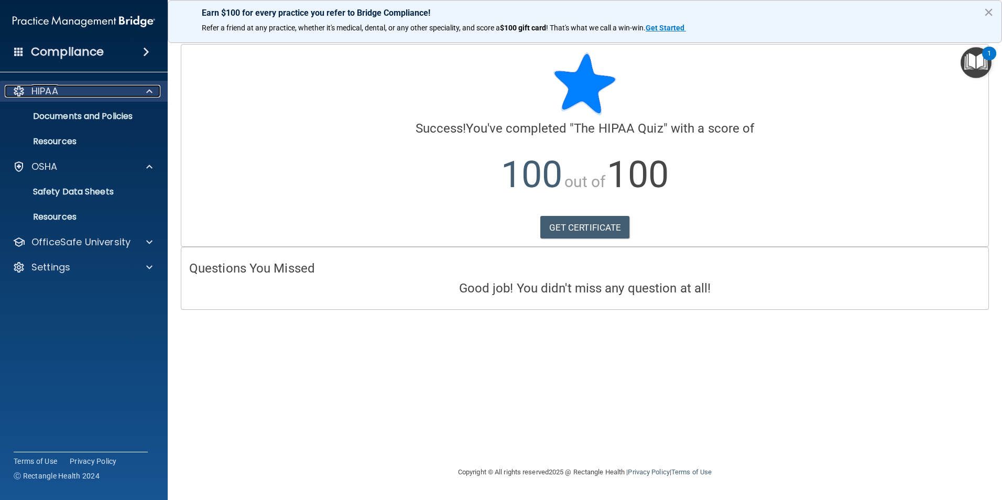
click at [60, 93] on div "HIPAA" at bounding box center [70, 91] width 130 height 13
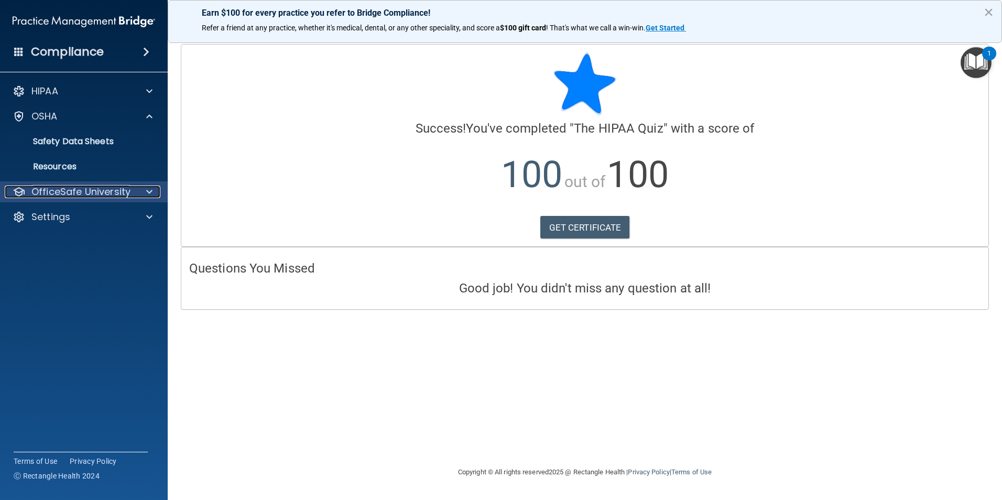
click at [117, 193] on p "OfficeSafe University" at bounding box center [80, 192] width 99 height 13
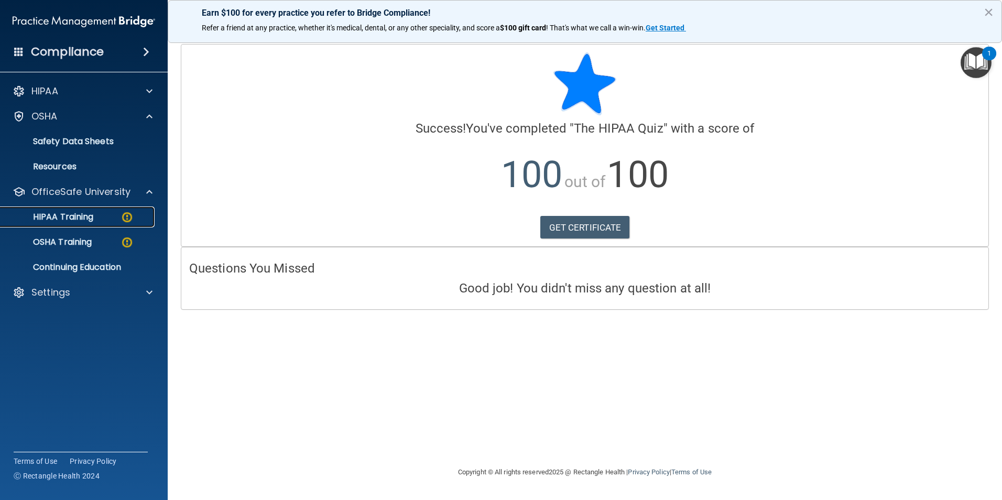
click at [126, 217] on img at bounding box center [127, 217] width 13 height 13
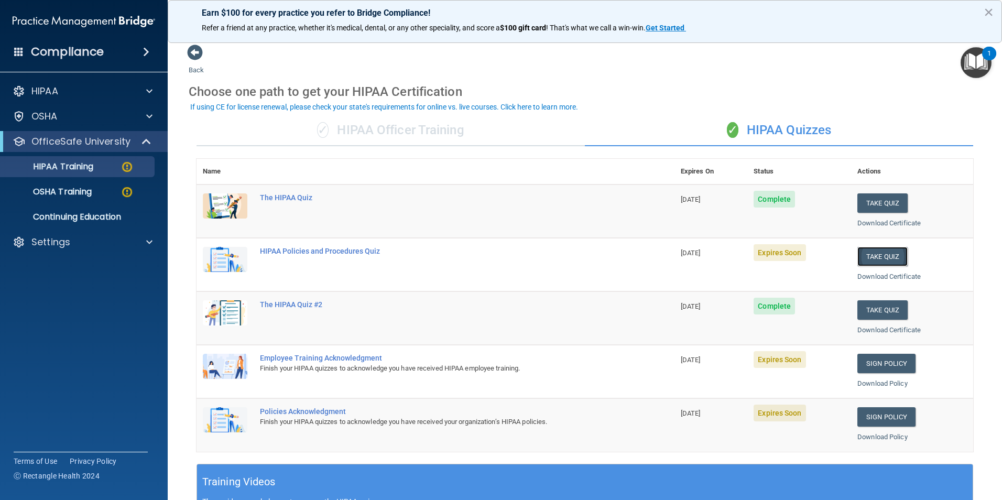
click at [873, 258] on button "Take Quiz" at bounding box center [882, 256] width 50 height 19
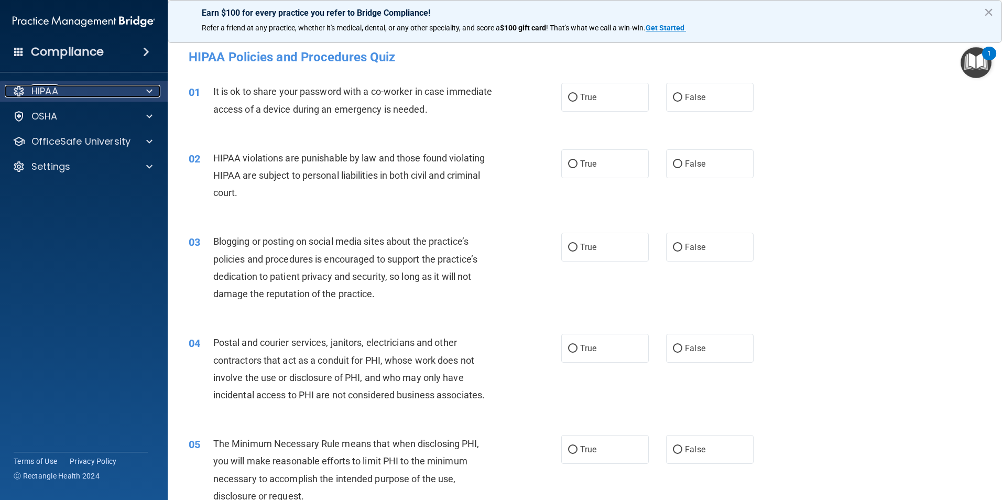
click at [148, 90] on span at bounding box center [149, 91] width 6 height 13
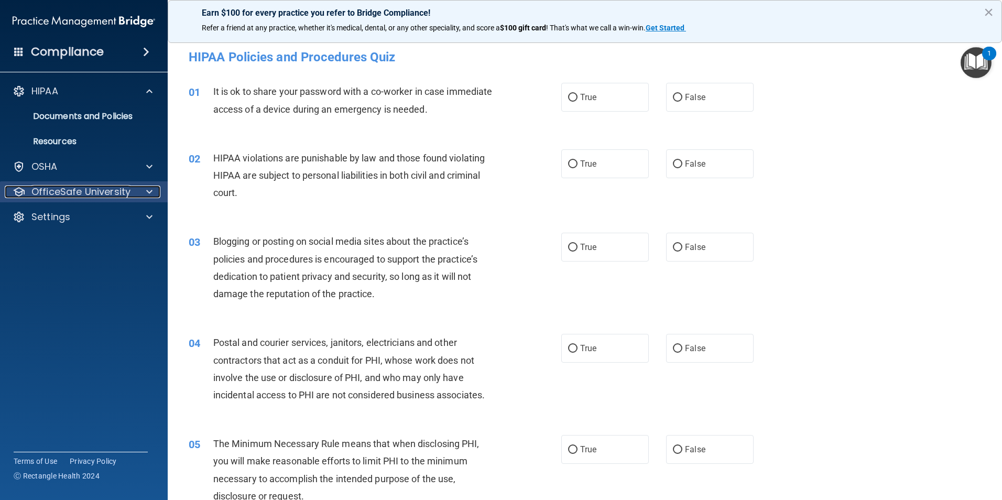
click at [153, 188] on div at bounding box center [148, 192] width 26 height 13
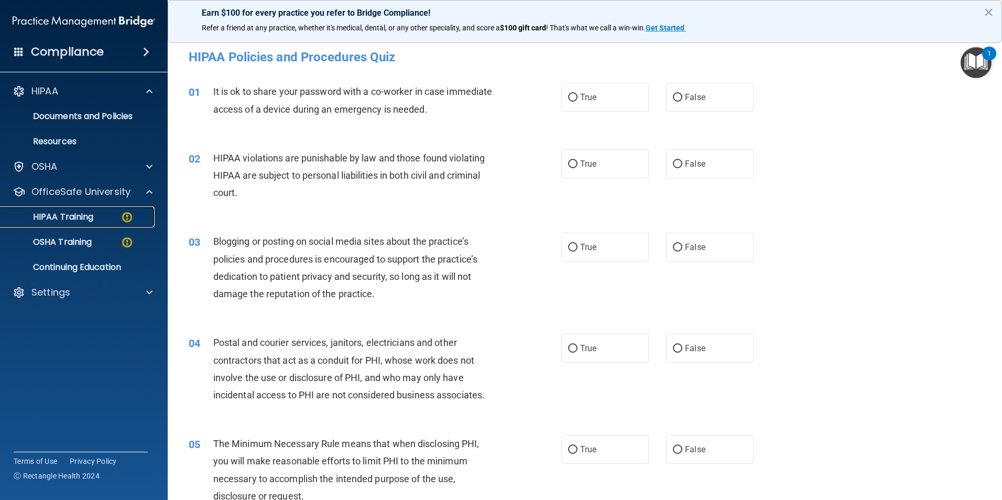
click at [129, 214] on img at bounding box center [127, 217] width 13 height 13
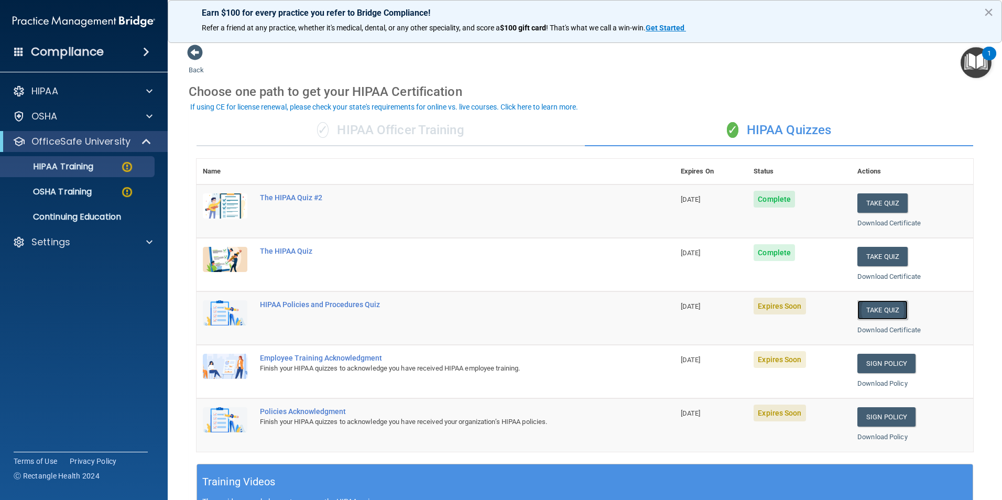
click at [879, 310] on button "Take Quiz" at bounding box center [882, 309] width 50 height 19
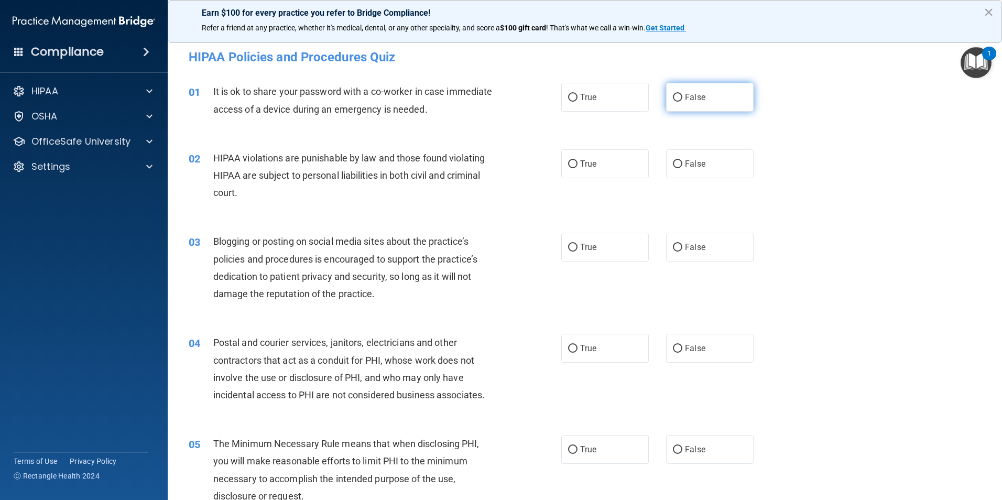
click at [673, 96] on input "False" at bounding box center [677, 98] width 9 height 8
radio input "true"
click at [568, 162] on input "True" at bounding box center [572, 164] width 9 height 8
radio input "true"
click at [669, 240] on label "False" at bounding box center [710, 247] width 88 height 29
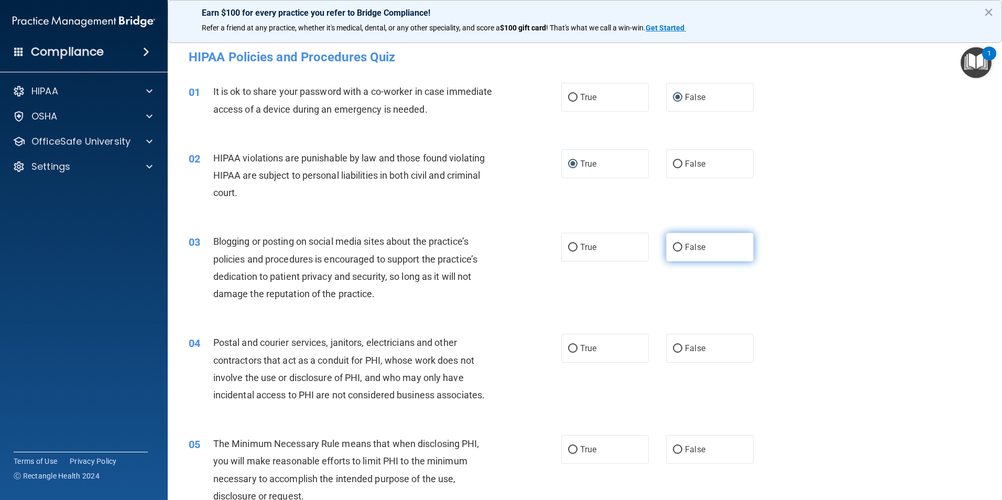
click at [673, 244] on input "False" at bounding box center [677, 248] width 9 height 8
radio input "true"
click at [569, 347] on input "True" at bounding box center [572, 349] width 9 height 8
radio input "true"
drag, startPoint x: 568, startPoint y: 451, endPoint x: 567, endPoint y: 444, distance: 6.8
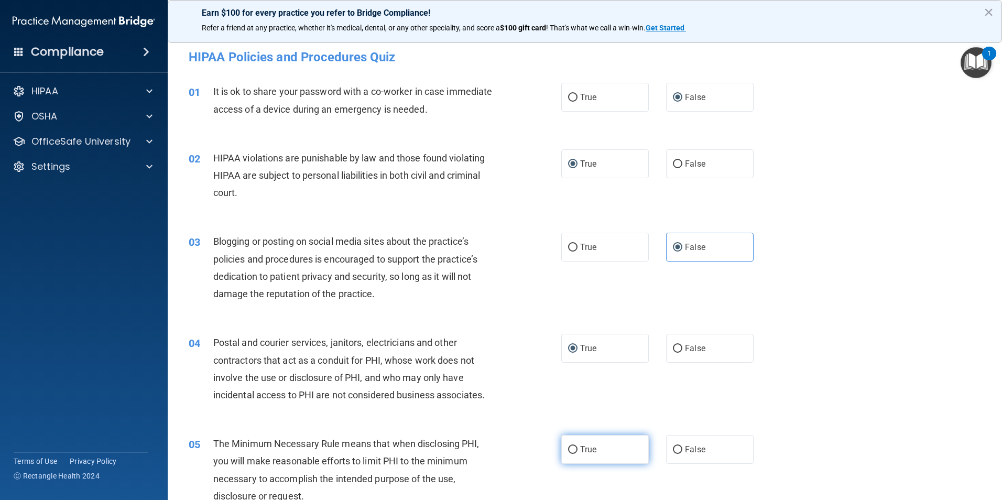
click at [568, 450] on input "True" at bounding box center [572, 450] width 9 height 8
radio input "true"
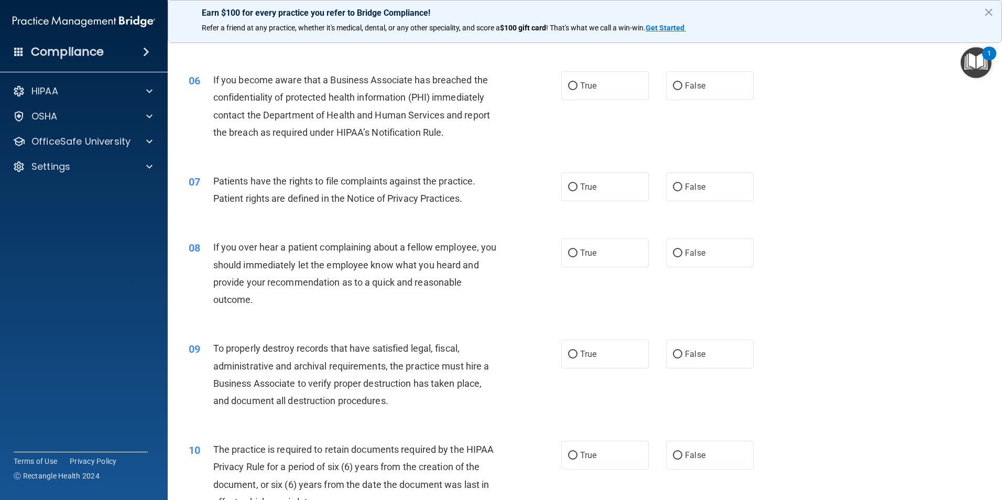
scroll to position [468, 0]
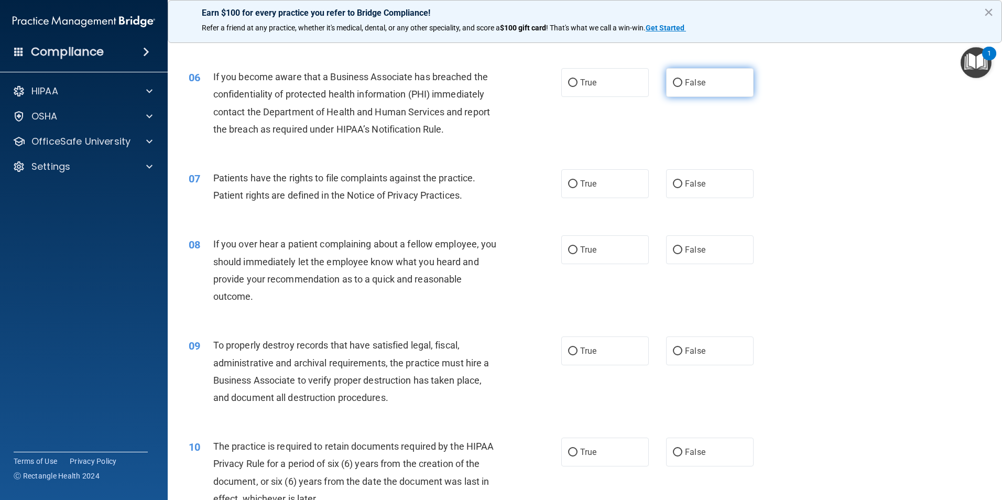
click at [673, 83] on input "False" at bounding box center [677, 83] width 9 height 8
radio input "true"
click at [568, 182] on input "True" at bounding box center [572, 184] width 9 height 8
radio input "true"
drag, startPoint x: 678, startPoint y: 249, endPoint x: 674, endPoint y: 260, distance: 11.8
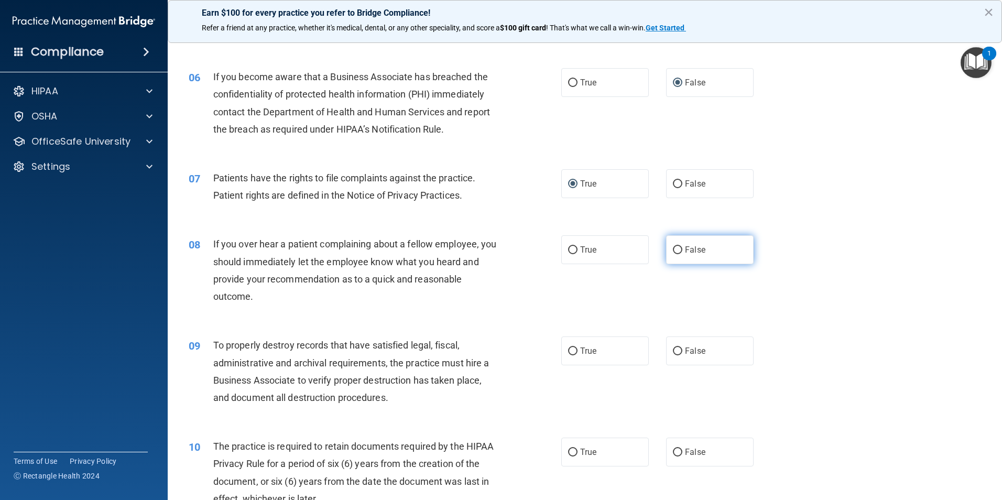
click at [678, 249] on label "False" at bounding box center [710, 249] width 88 height 29
click at [678, 249] on input "False" at bounding box center [677, 250] width 9 height 8
radio input "true"
click at [673, 352] on input "False" at bounding box center [677, 351] width 9 height 8
radio input "true"
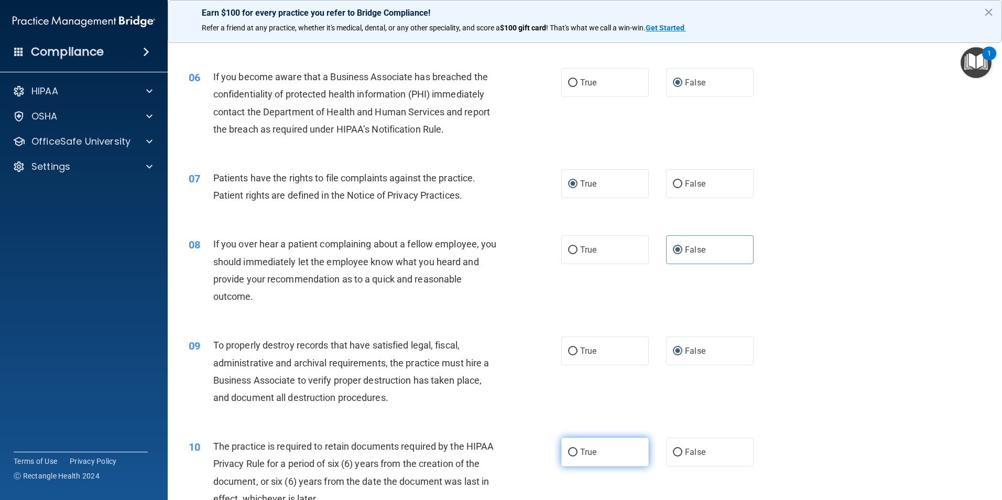
click at [574, 451] on label "True" at bounding box center [605, 452] width 88 height 29
click at [574, 451] on input "True" at bounding box center [572, 453] width 9 height 8
radio input "true"
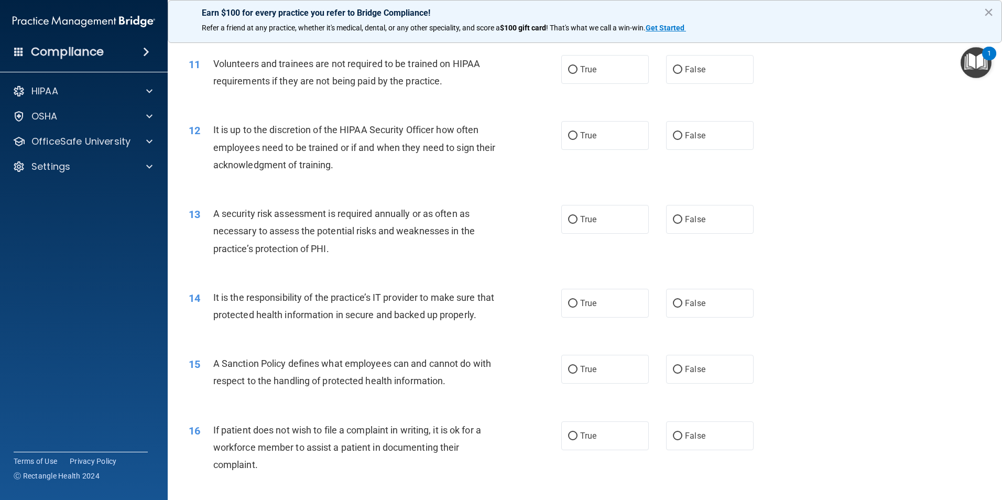
scroll to position [961, 0]
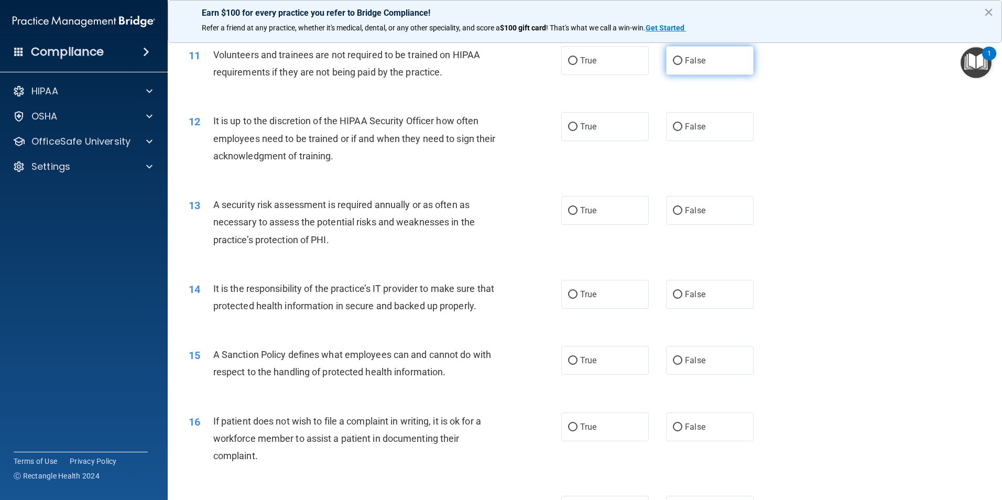
click at [673, 58] on input "False" at bounding box center [677, 61] width 9 height 8
radio input "true"
drag, startPoint x: 671, startPoint y: 125, endPoint x: 658, endPoint y: 145, distance: 24.3
click at [673, 126] on input "False" at bounding box center [677, 127] width 9 height 8
radio input "true"
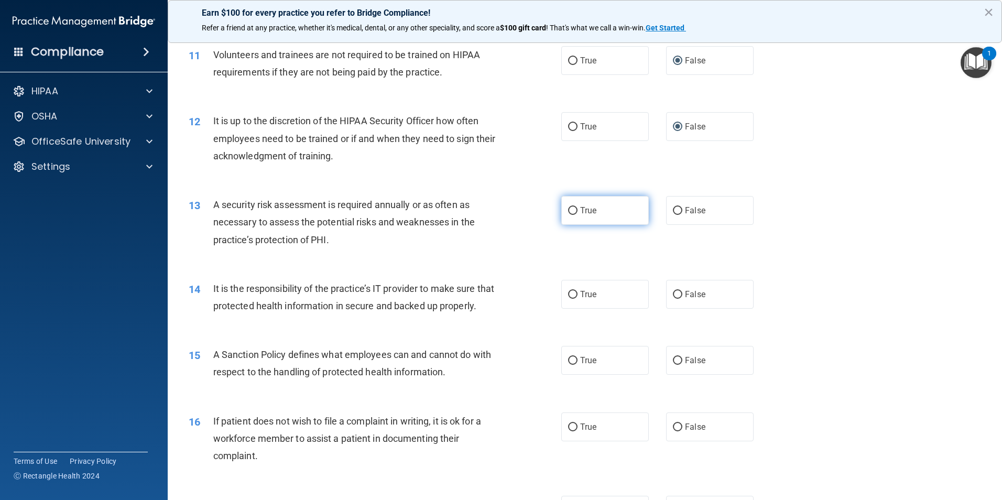
click at [569, 207] on input "True" at bounding box center [572, 211] width 9 height 8
radio input "true"
click at [679, 293] on label "False" at bounding box center [710, 294] width 88 height 29
click at [679, 293] on input "False" at bounding box center [677, 295] width 9 height 8
radio input "true"
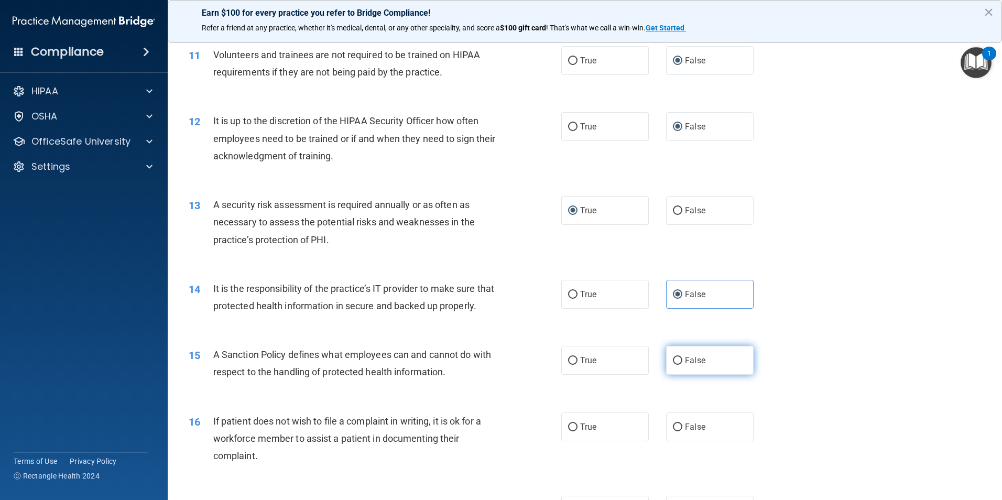
click at [674, 365] on input "False" at bounding box center [677, 361] width 9 height 8
radio input "true"
click at [571, 431] on input "True" at bounding box center [572, 427] width 9 height 8
radio input "true"
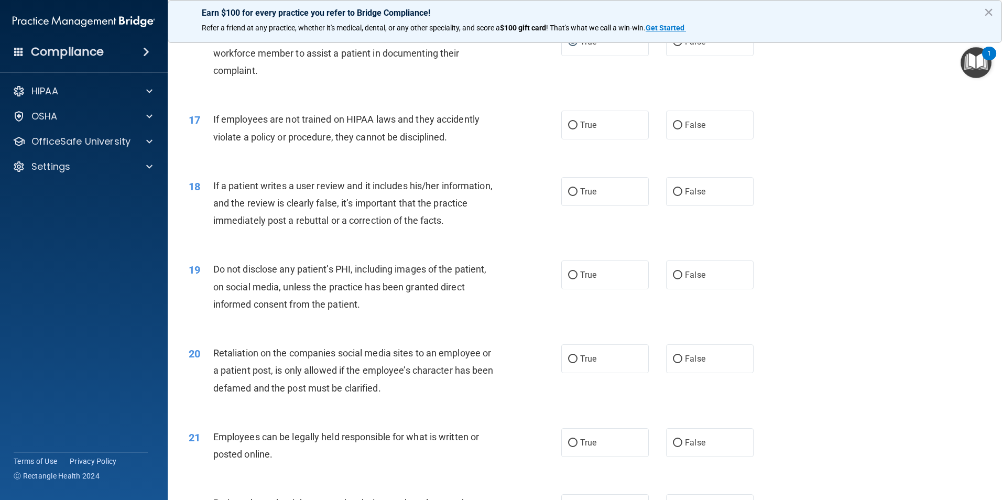
scroll to position [1398, 0]
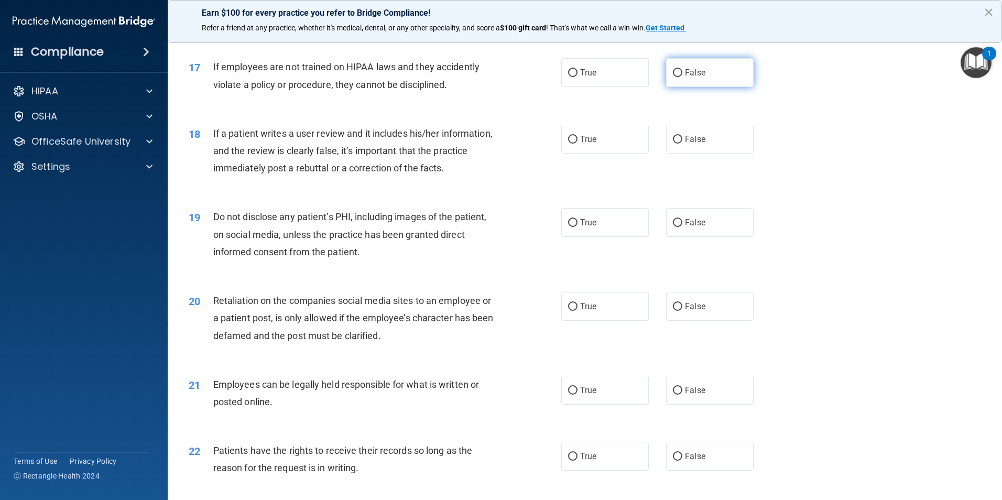
click at [675, 77] on input "False" at bounding box center [677, 73] width 9 height 8
radio input "true"
click at [673, 144] on input "False" at bounding box center [677, 140] width 9 height 8
radio input "true"
click at [569, 227] on input "True" at bounding box center [572, 223] width 9 height 8
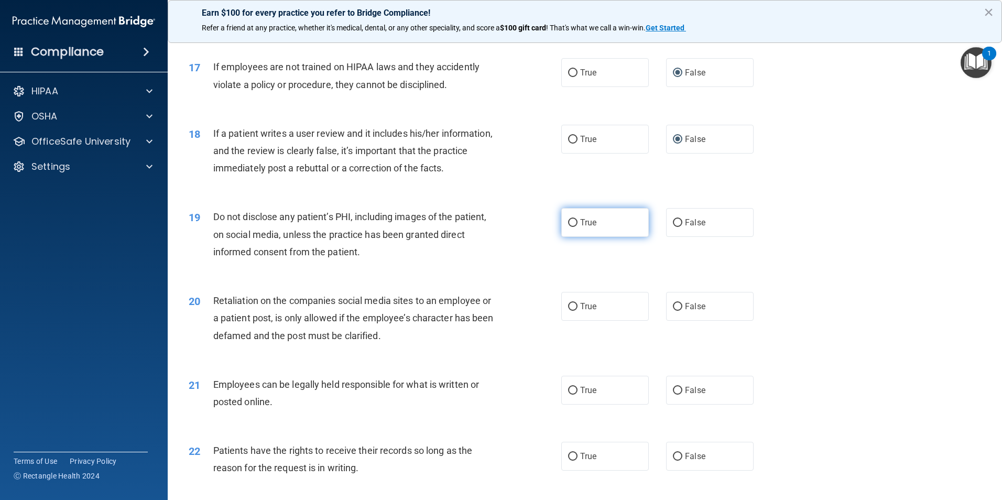
radio input "true"
drag, startPoint x: 674, startPoint y: 322, endPoint x: 672, endPoint y: 333, distance: 10.8
click at [674, 311] on input "False" at bounding box center [677, 307] width 9 height 8
radio input "true"
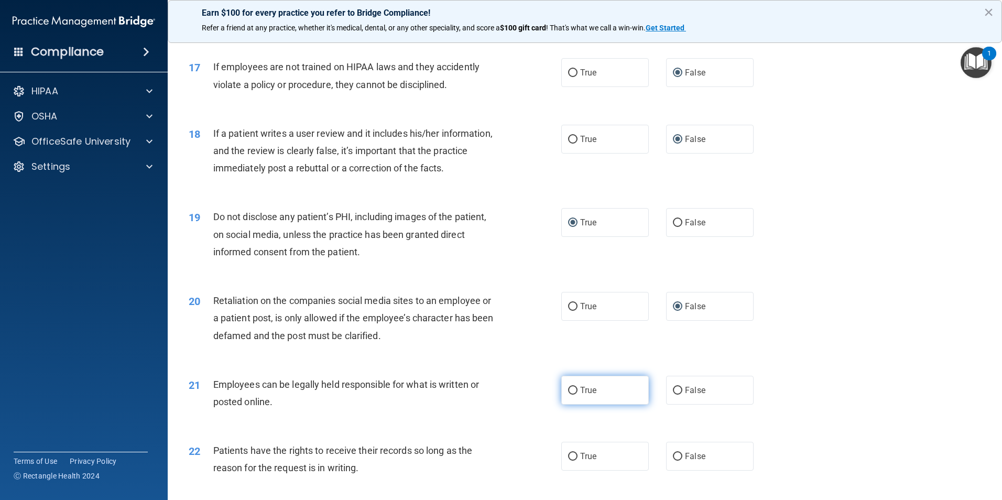
click at [569, 395] on input "True" at bounding box center [572, 391] width 9 height 8
radio input "true"
click at [673, 461] on input "False" at bounding box center [677, 457] width 9 height 8
radio input "true"
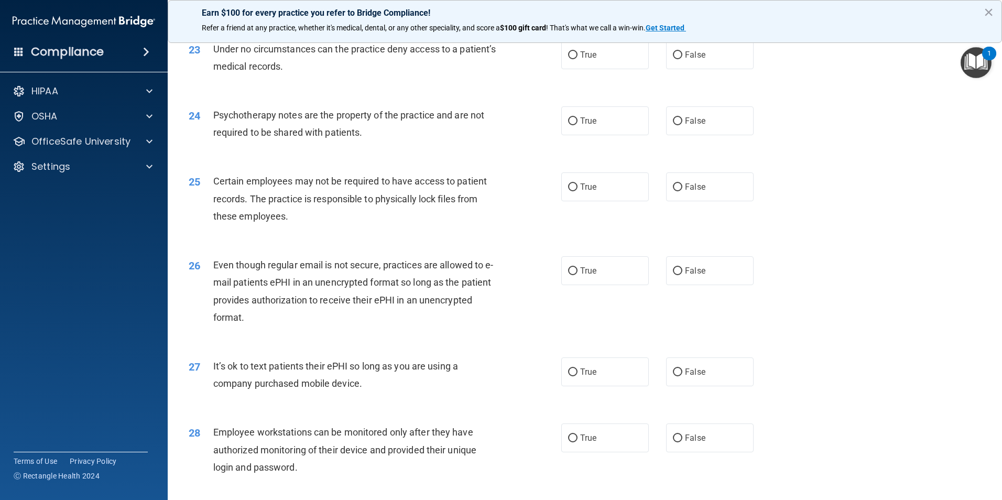
scroll to position [1869, 0]
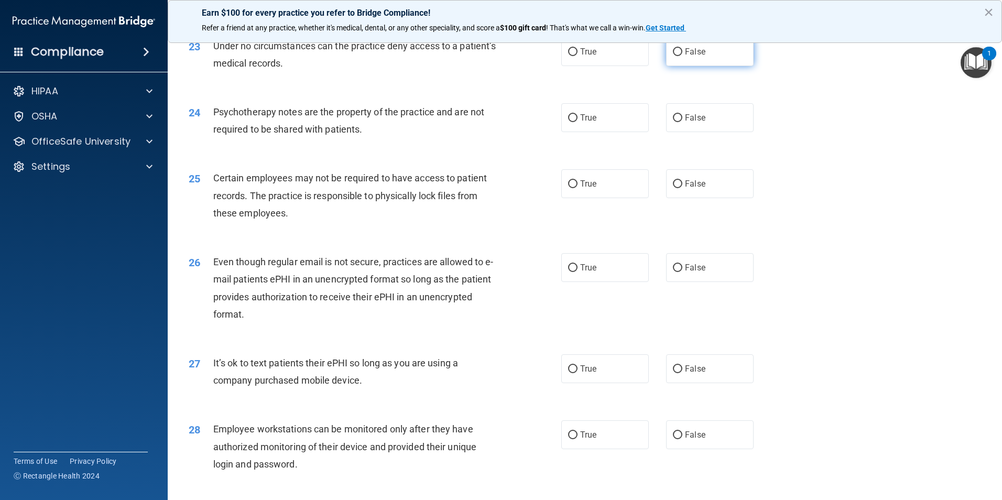
click at [673, 56] on input "False" at bounding box center [677, 52] width 9 height 8
radio input "true"
click at [570, 122] on input "True" at bounding box center [572, 118] width 9 height 8
radio input "true"
click at [568, 188] on input "True" at bounding box center [572, 184] width 9 height 8
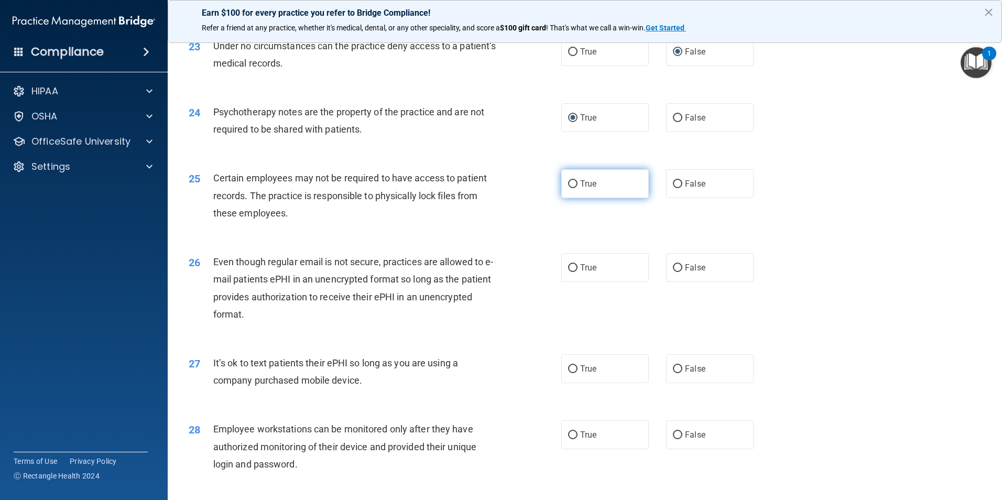
radio input "true"
click at [568, 272] on input "True" at bounding box center [572, 268] width 9 height 8
radio input "true"
click at [678, 383] on label "False" at bounding box center [710, 368] width 88 height 29
click at [678, 373] on input "False" at bounding box center [677, 369] width 9 height 8
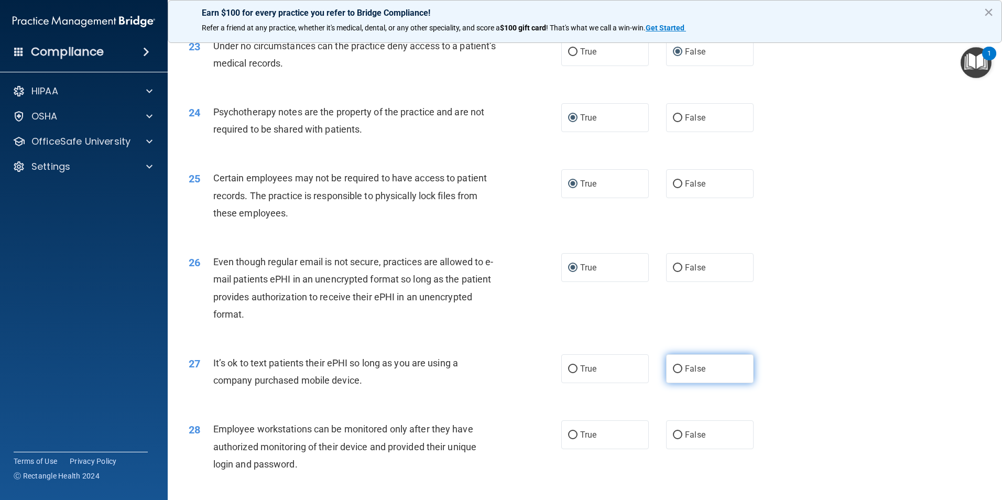
radio input "true"
click at [673, 439] on input "False" at bounding box center [677, 435] width 9 height 8
radio input "true"
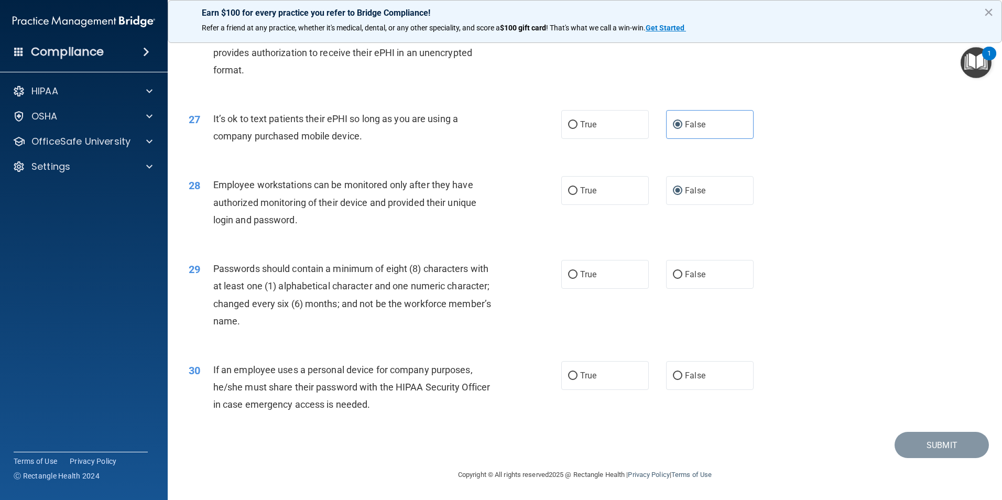
scroll to position [2131, 0]
drag, startPoint x: 568, startPoint y: 272, endPoint x: 574, endPoint y: 293, distance: 22.4
click at [568, 272] on input "True" at bounding box center [572, 275] width 9 height 8
radio input "true"
click at [673, 376] on input "False" at bounding box center [677, 376] width 9 height 8
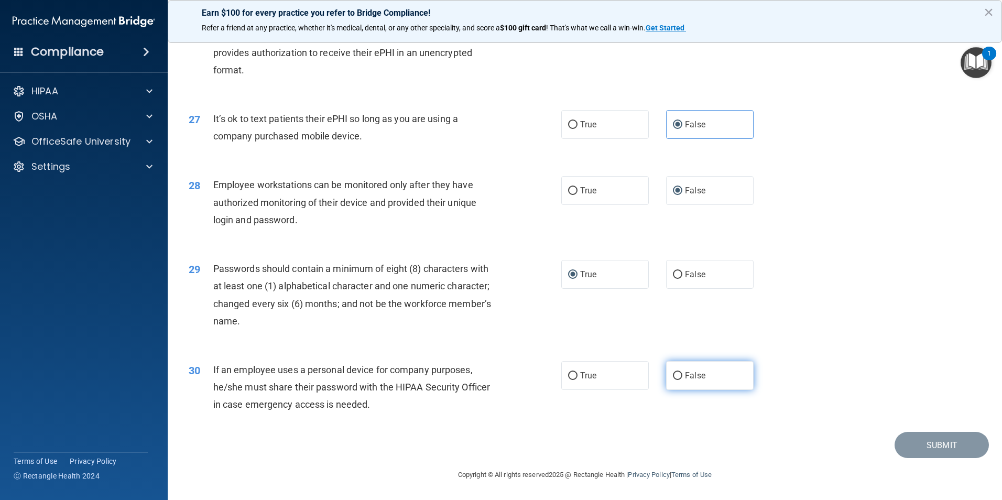
radio input "true"
click at [935, 442] on button "Submit" at bounding box center [942, 445] width 94 height 27
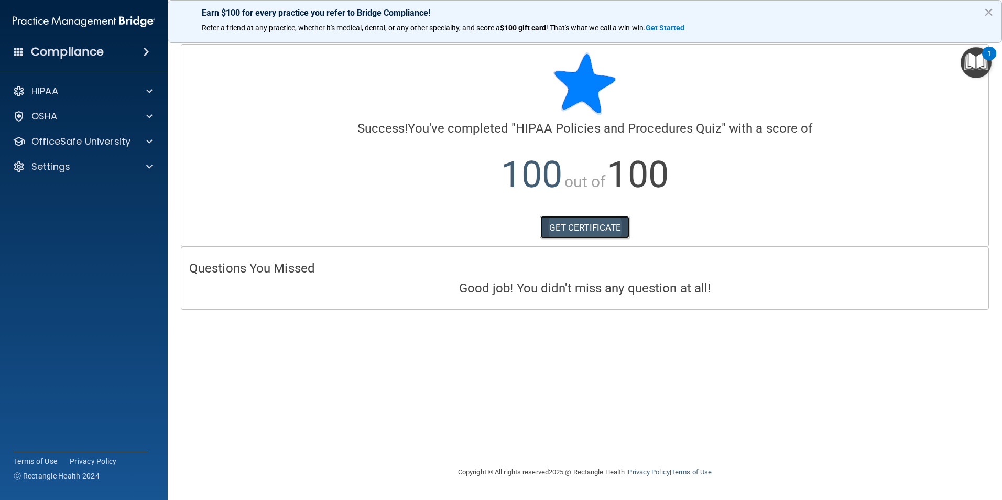
click at [605, 230] on link "GET CERTIFICATE" at bounding box center [585, 227] width 90 height 23
click at [148, 91] on span at bounding box center [149, 91] width 6 height 13
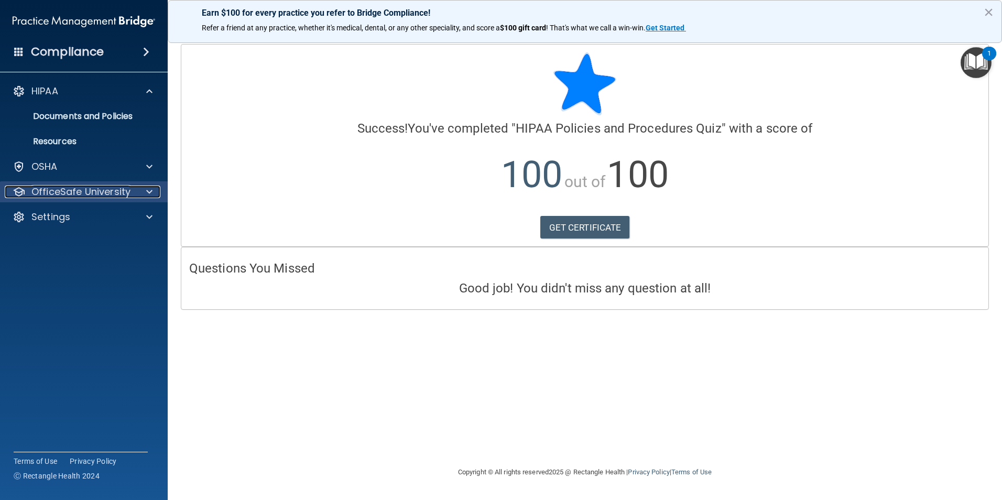
click at [144, 191] on div at bounding box center [148, 192] width 26 height 13
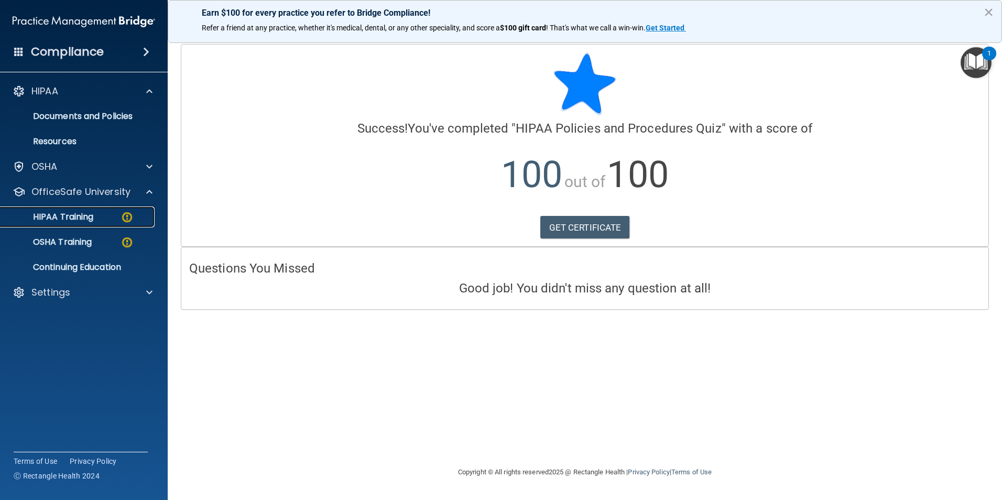
click at [133, 214] on img at bounding box center [127, 217] width 13 height 13
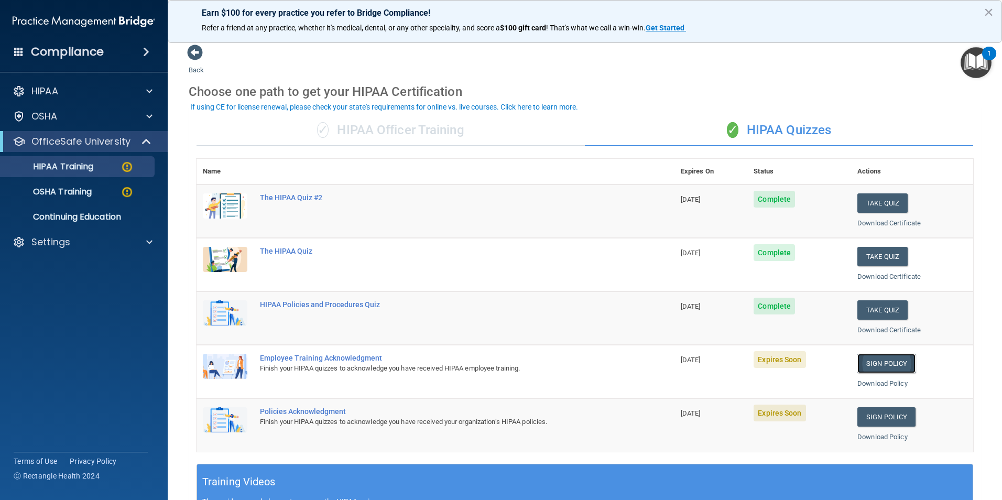
click at [897, 365] on link "Sign Policy" at bounding box center [886, 363] width 58 height 19
click at [888, 419] on link "Sign Policy" at bounding box center [886, 416] width 58 height 19
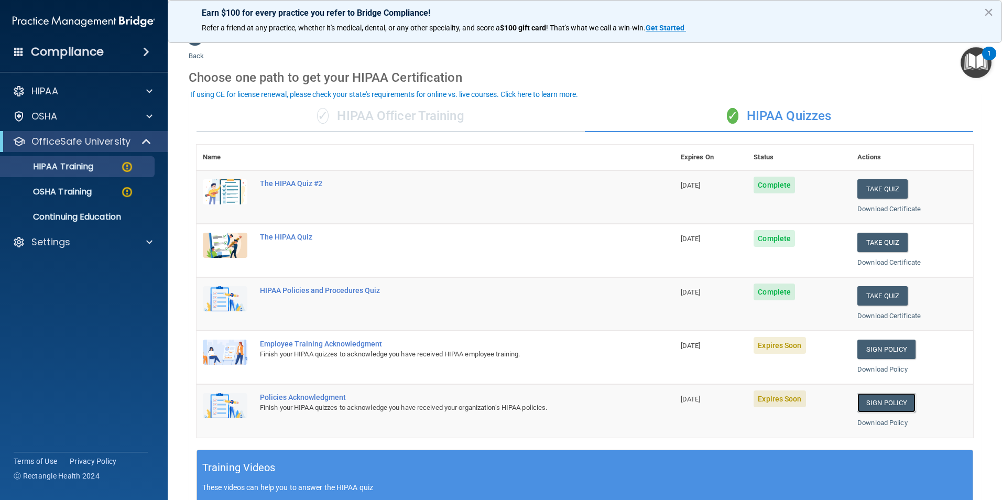
scroll to position [9, 0]
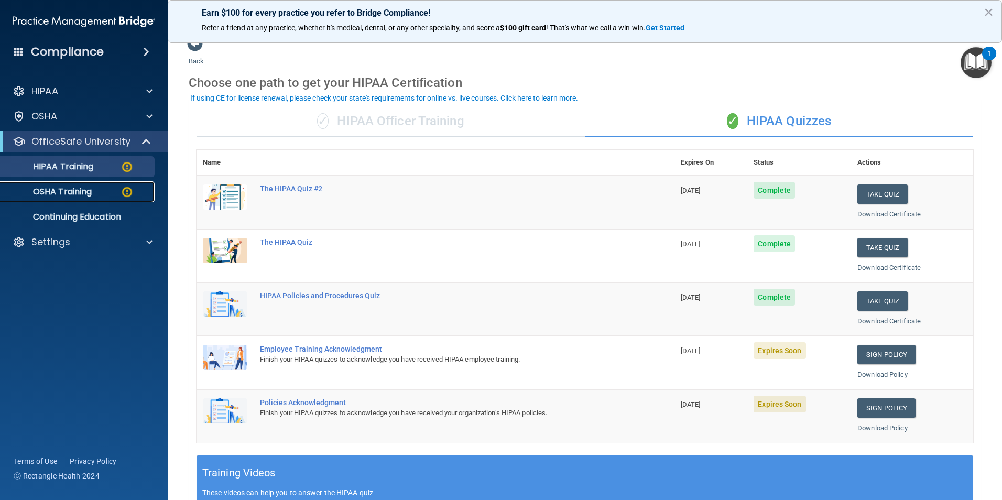
click at [132, 188] on img at bounding box center [127, 192] width 13 height 13
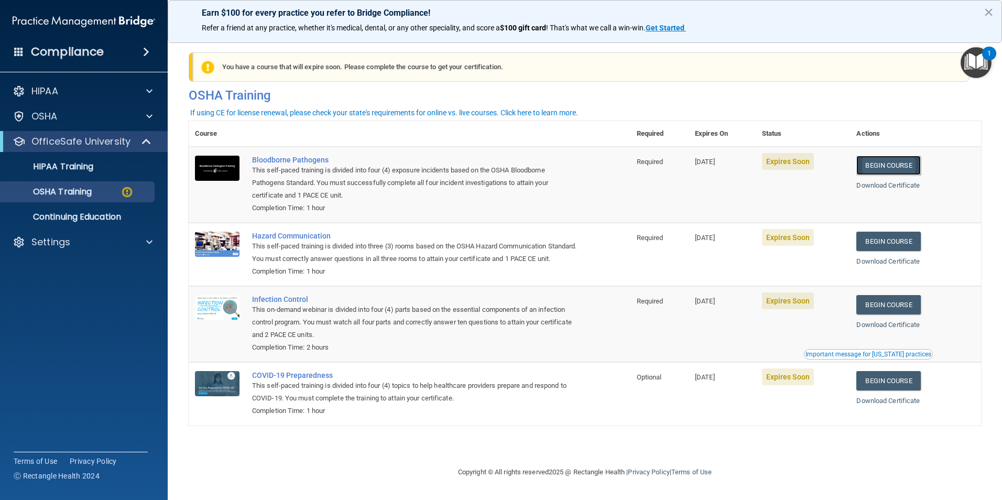
click at [918, 167] on link "Begin Course" at bounding box center [888, 165] width 64 height 19
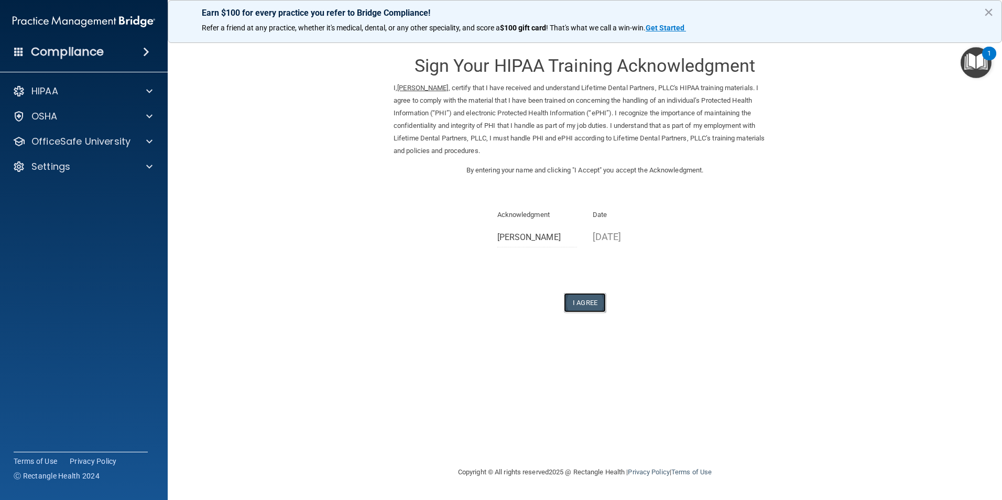
click at [593, 302] on button "I Agree" at bounding box center [585, 302] width 42 height 19
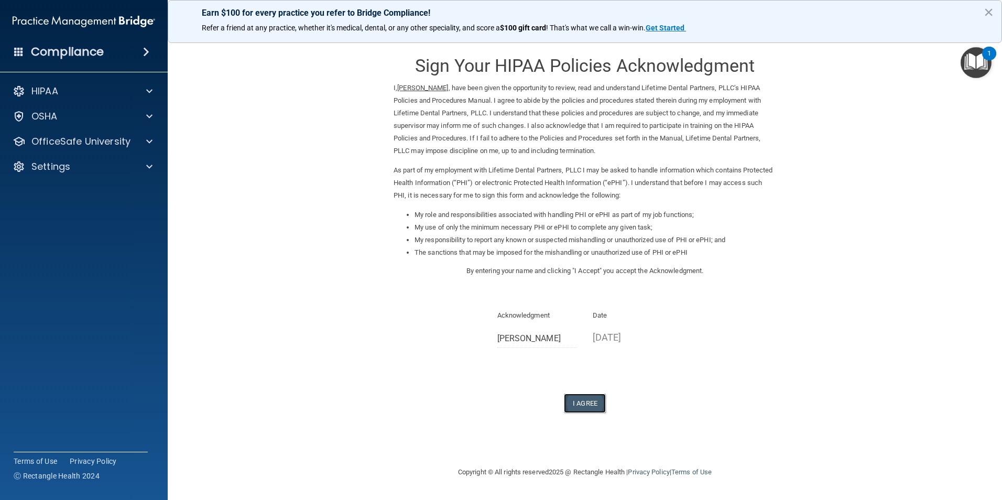
click at [581, 401] on button "I Agree" at bounding box center [585, 403] width 42 height 19
